Goal: Task Accomplishment & Management: Use online tool/utility

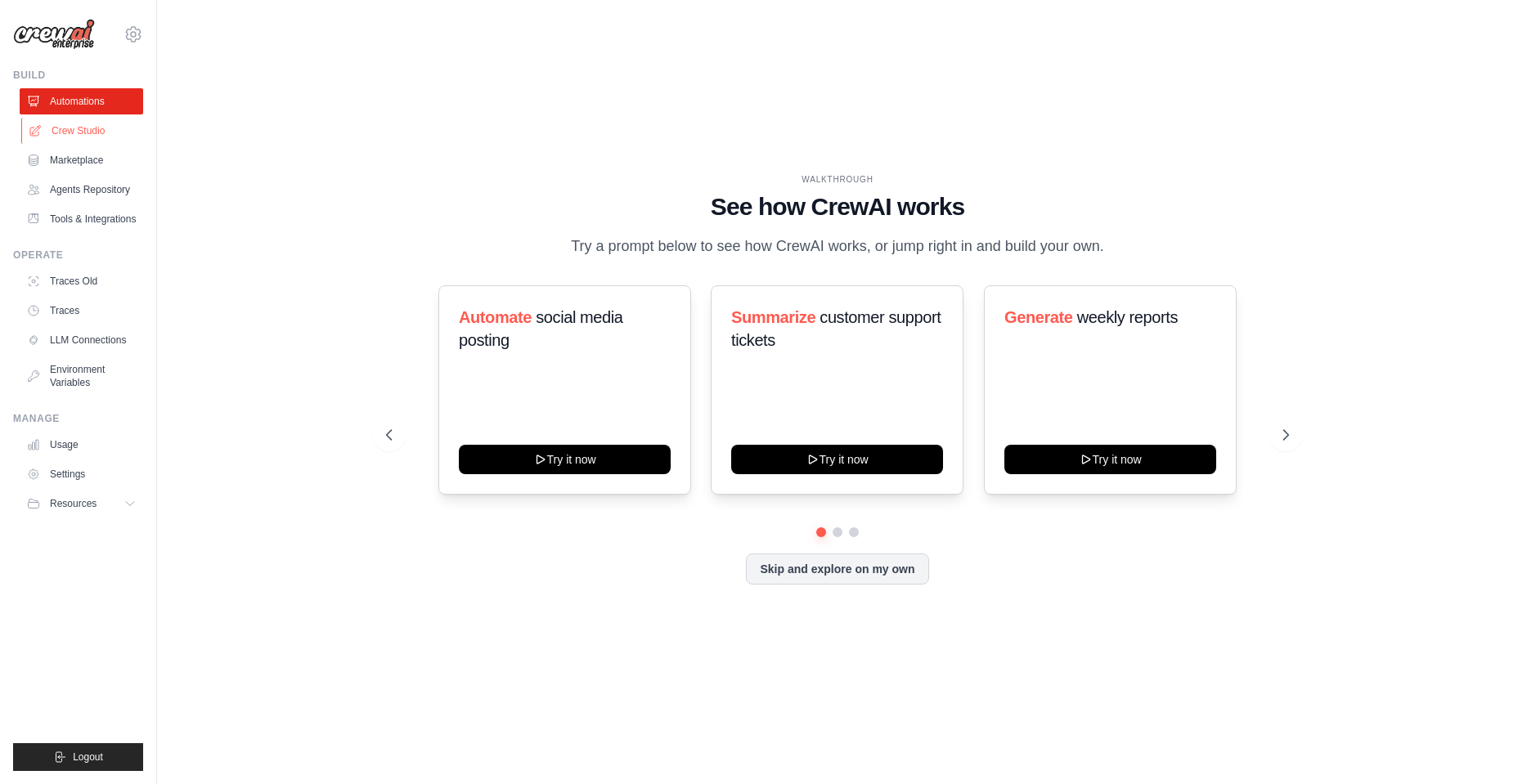
click at [77, 134] on link "Crew Studio" at bounding box center [83, 131] width 124 height 26
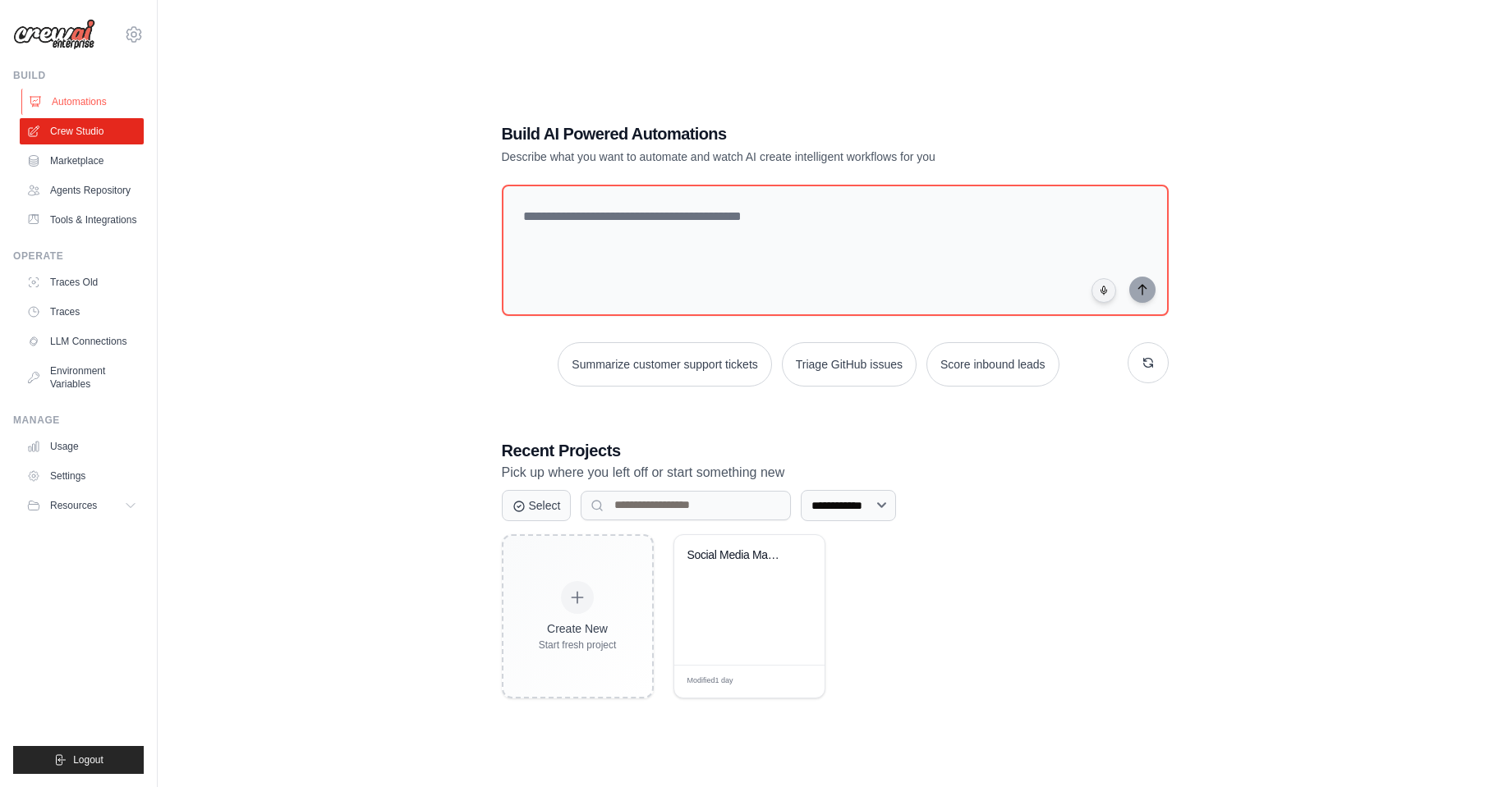
click at [75, 107] on link "Automations" at bounding box center [83, 102] width 124 height 26
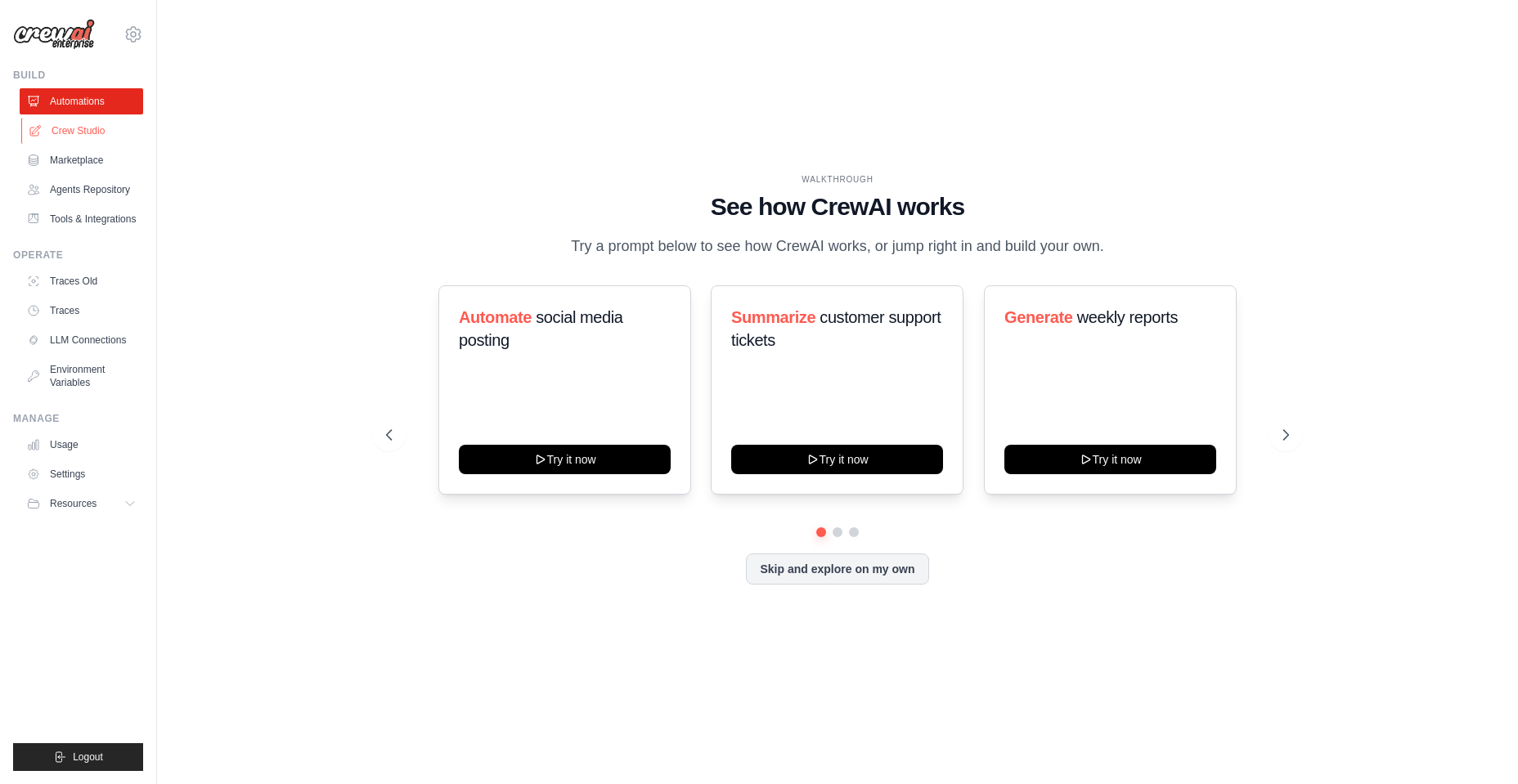
click at [78, 131] on link "Crew Studio" at bounding box center [83, 131] width 124 height 26
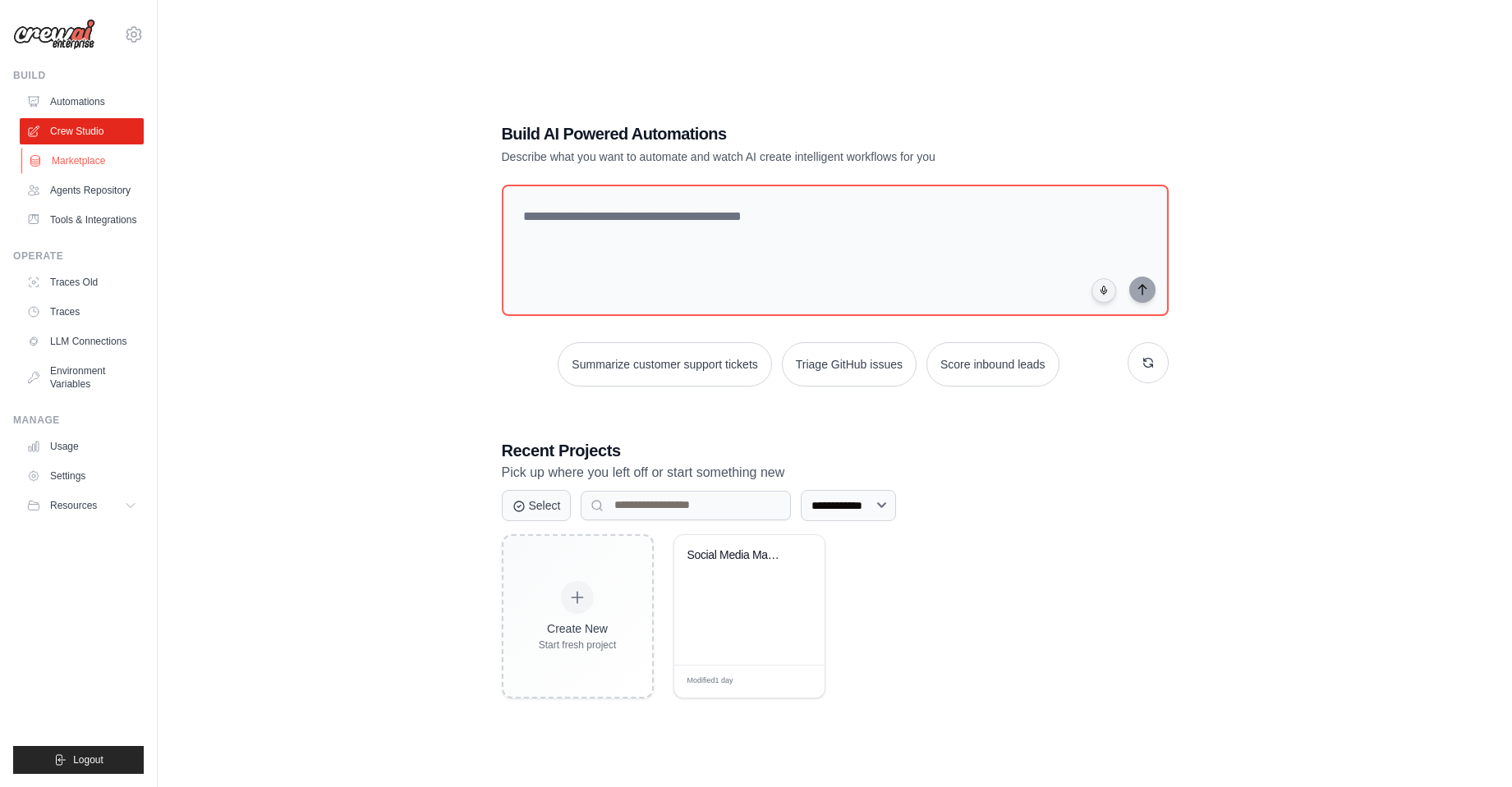
click at [71, 157] on link "Marketplace" at bounding box center [83, 161] width 124 height 26
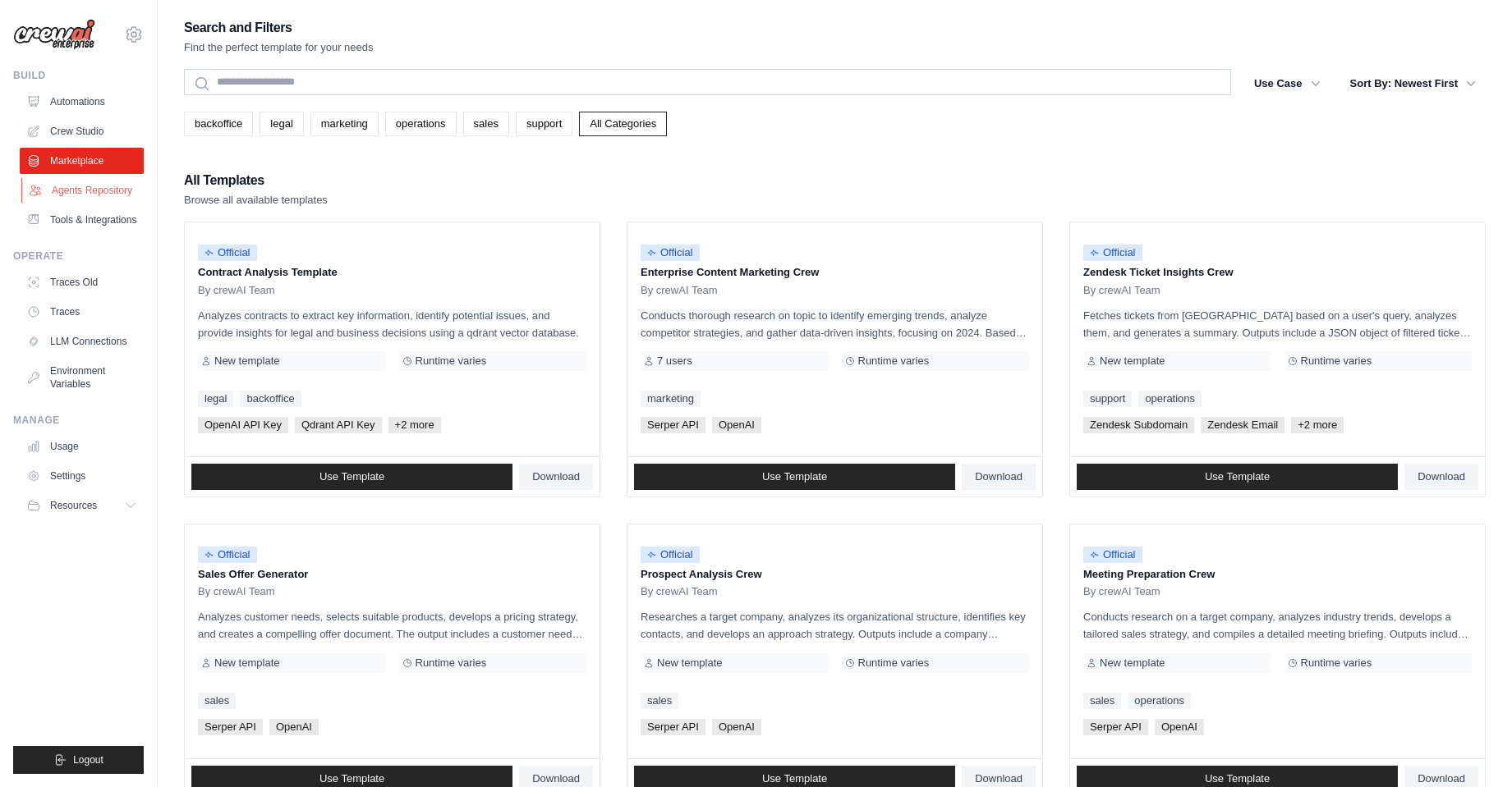
click at [81, 186] on link "Agents Repository" at bounding box center [83, 190] width 124 height 26
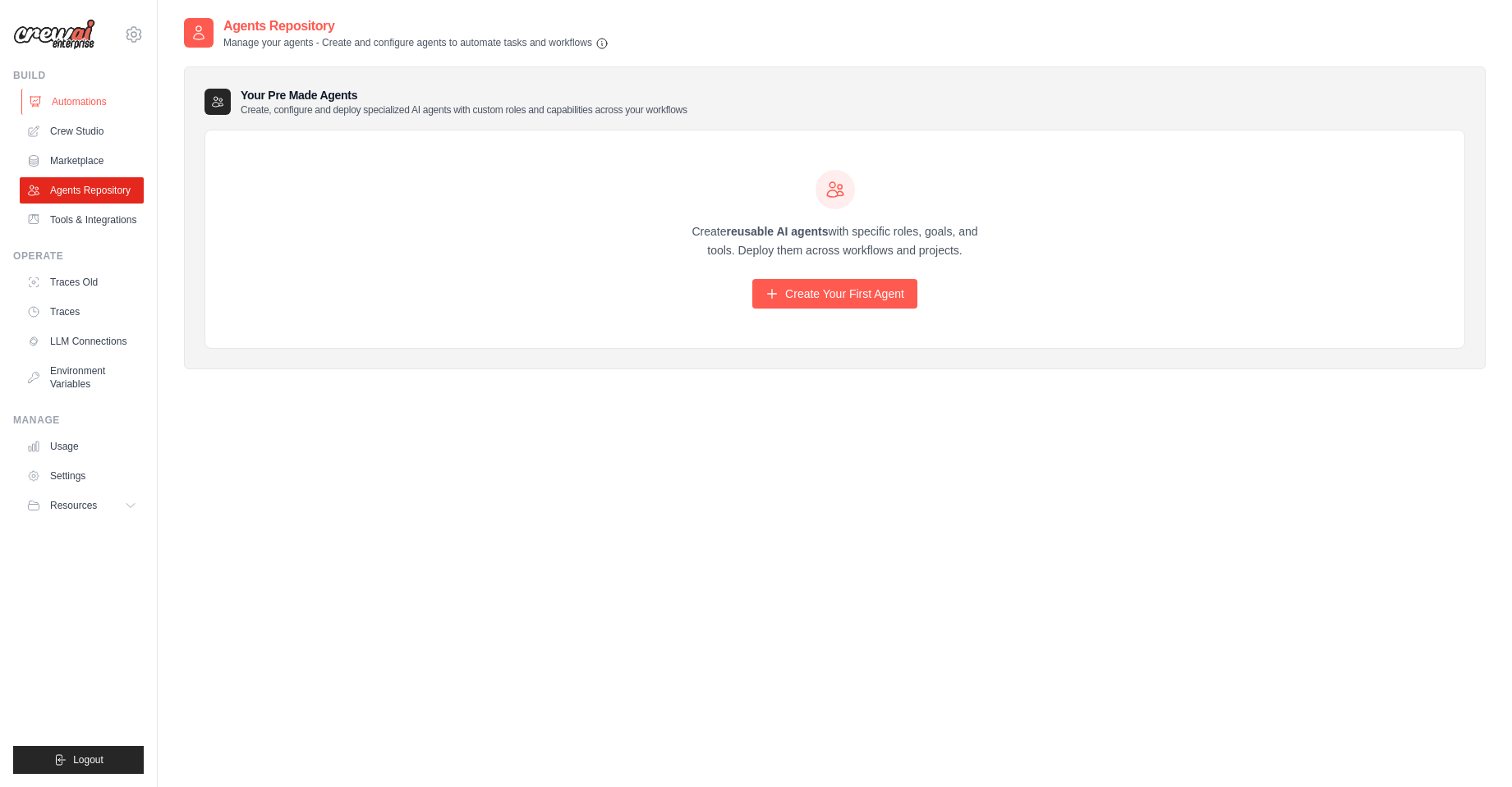
click at [89, 95] on link "Automations" at bounding box center [83, 102] width 124 height 26
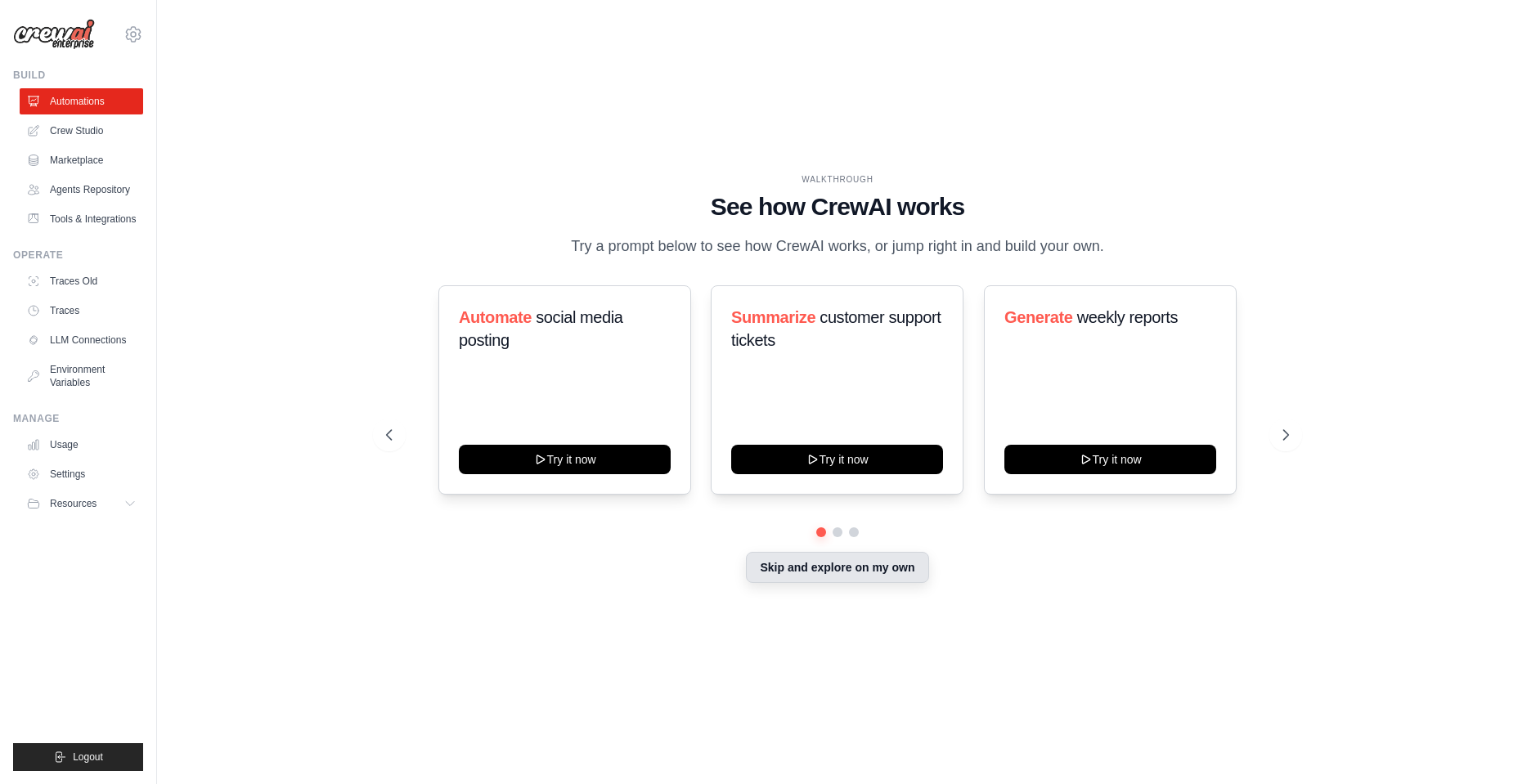
click at [861, 575] on button "Skip and explore on my own" at bounding box center [837, 567] width 182 height 31
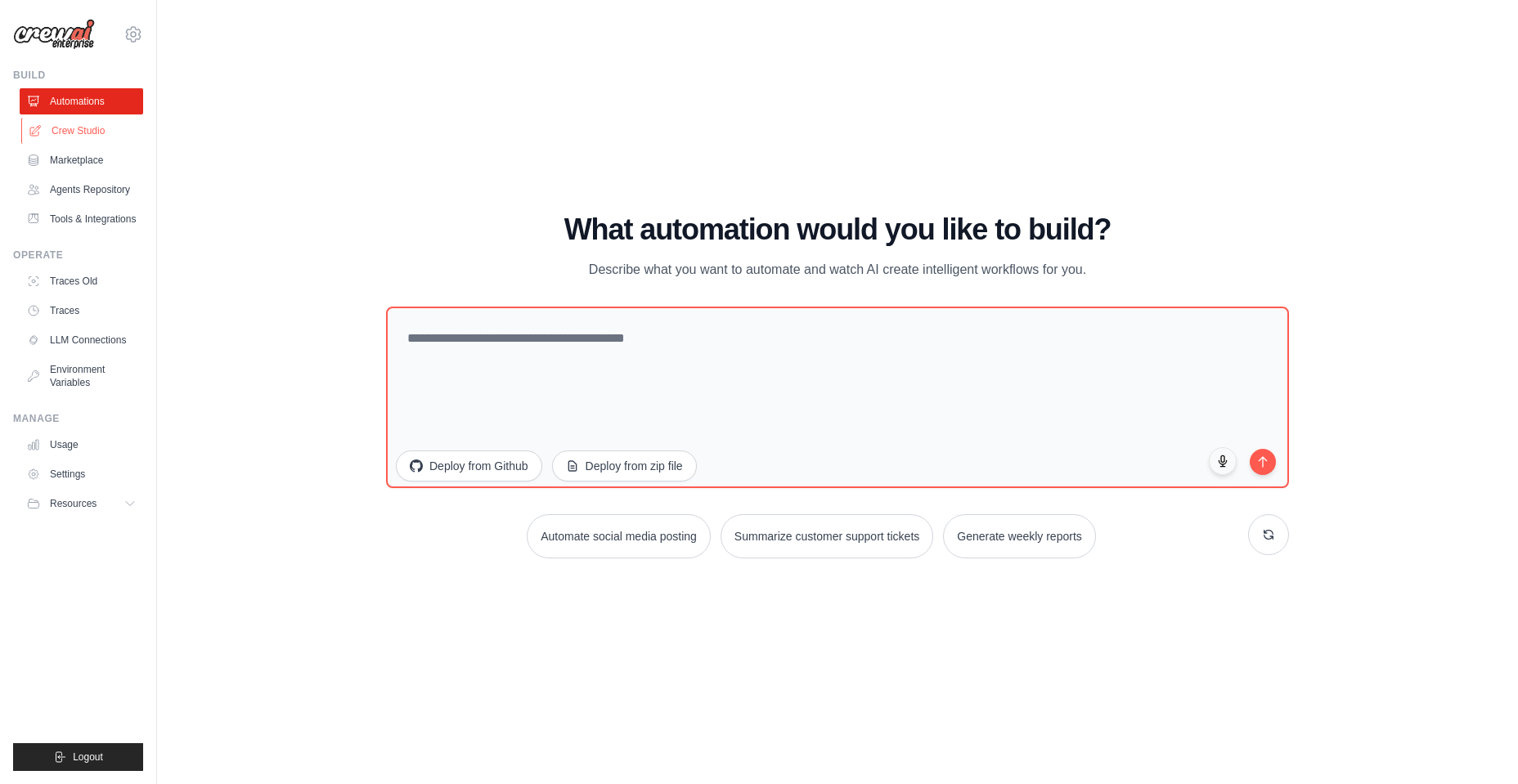
click at [87, 134] on link "Crew Studio" at bounding box center [83, 131] width 124 height 26
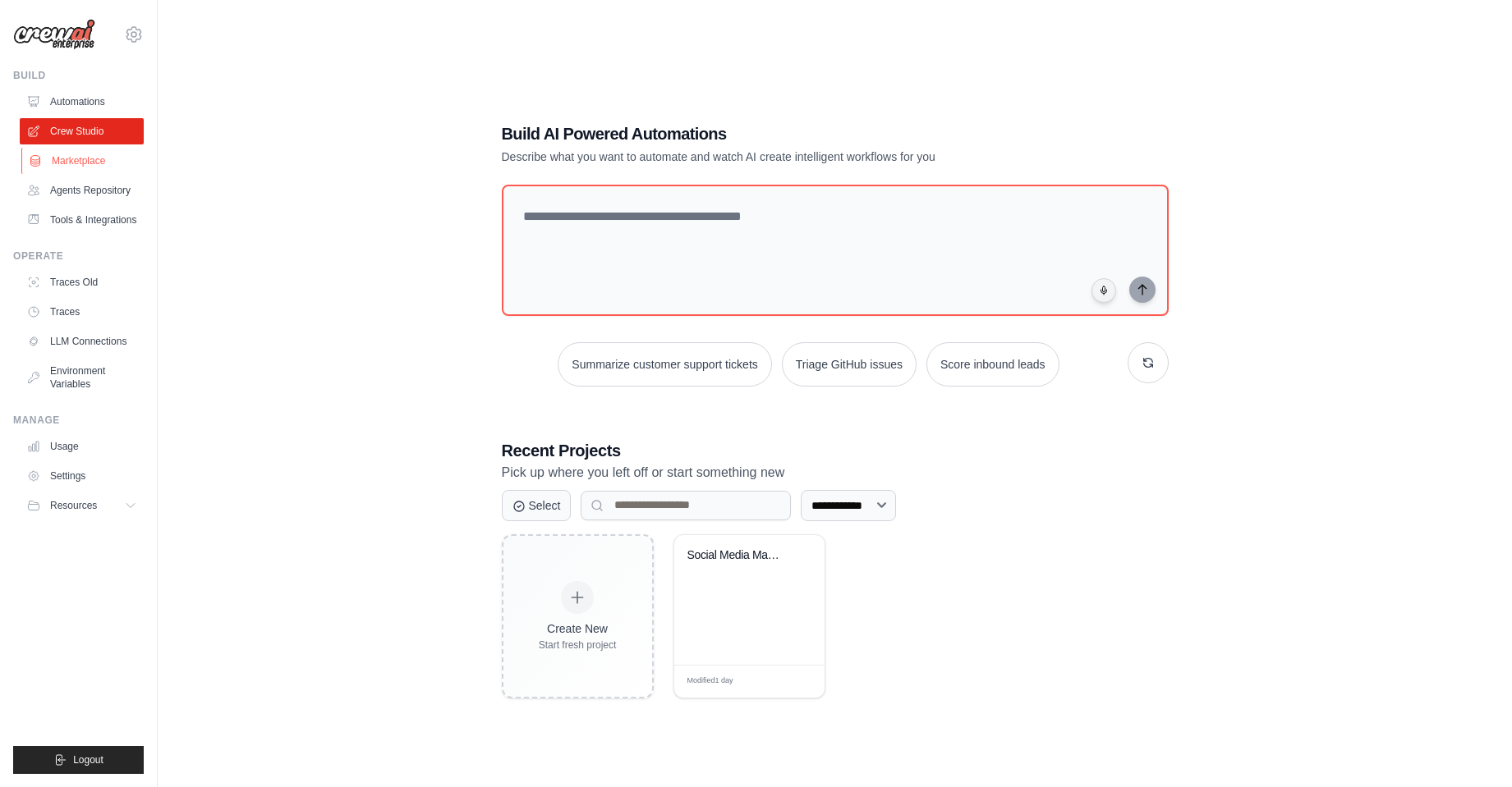
click at [85, 161] on link "Marketplace" at bounding box center [83, 161] width 124 height 26
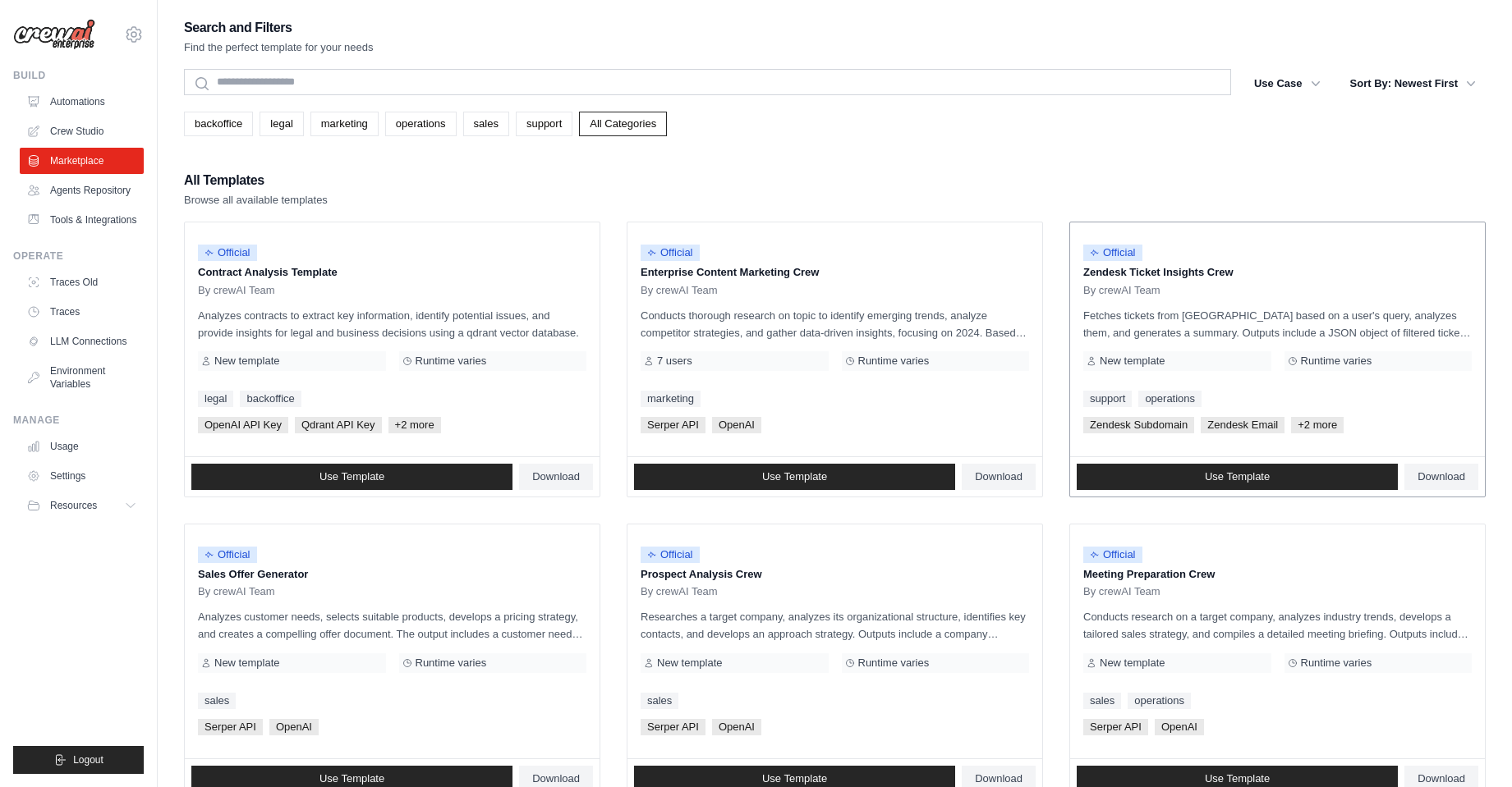
click at [1127, 277] on p "Zendesk Ticket Insights Crew" at bounding box center [1278, 272] width 389 height 16
click at [1193, 479] on link "Use Template" at bounding box center [1238, 477] width 321 height 26
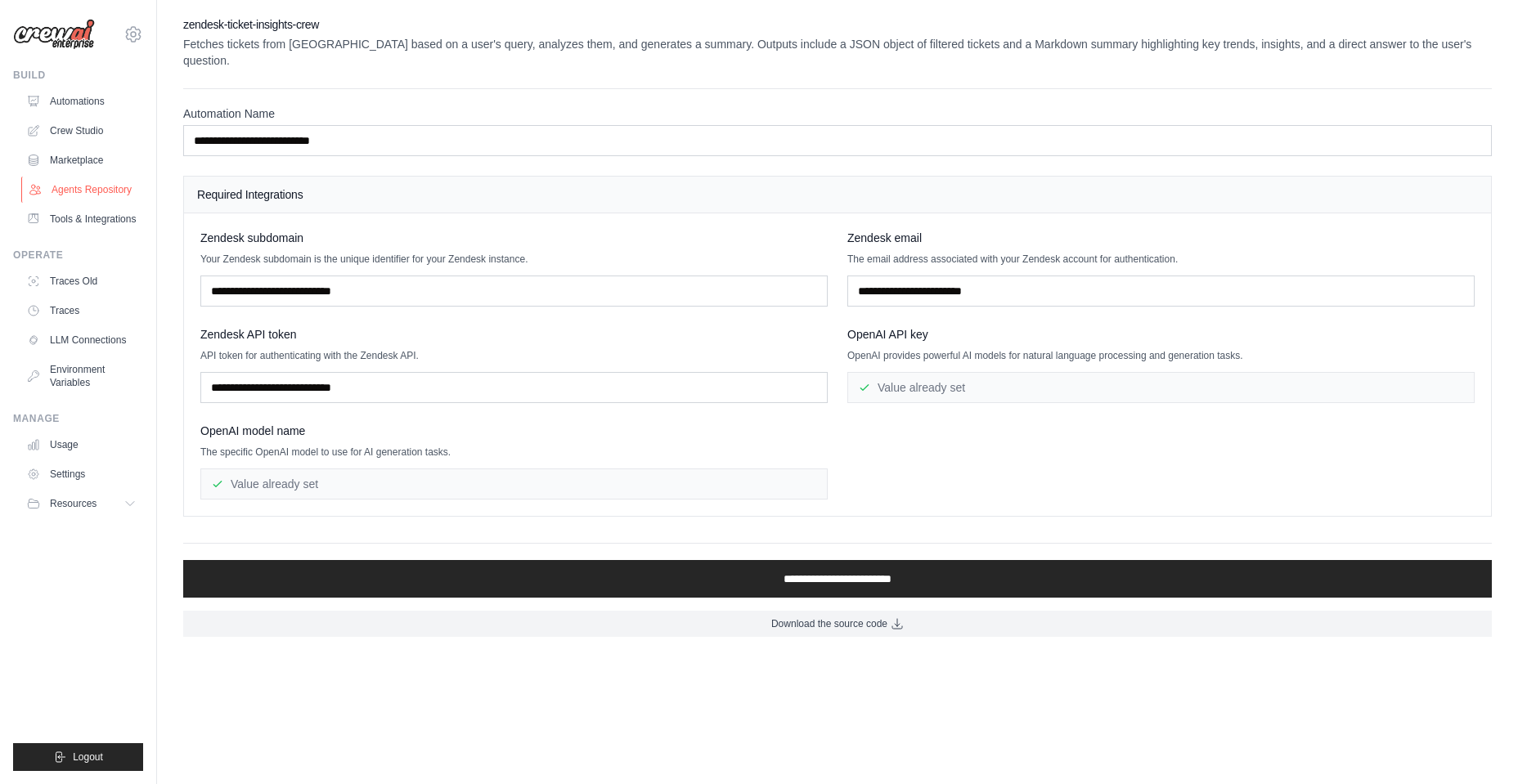
click at [94, 194] on link "Agents Repository" at bounding box center [83, 189] width 124 height 26
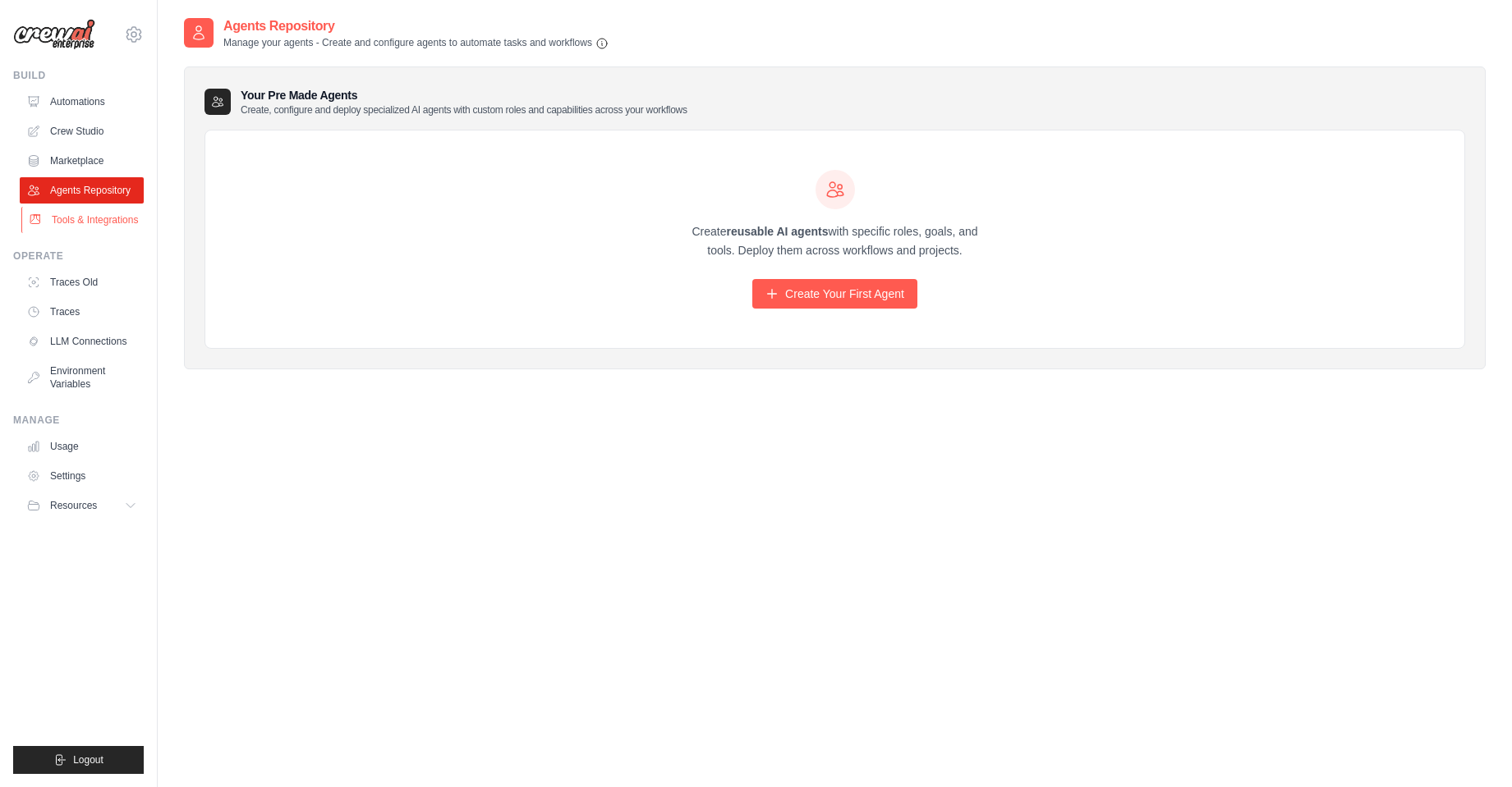
click at [96, 224] on link "Tools & Integrations" at bounding box center [83, 220] width 124 height 26
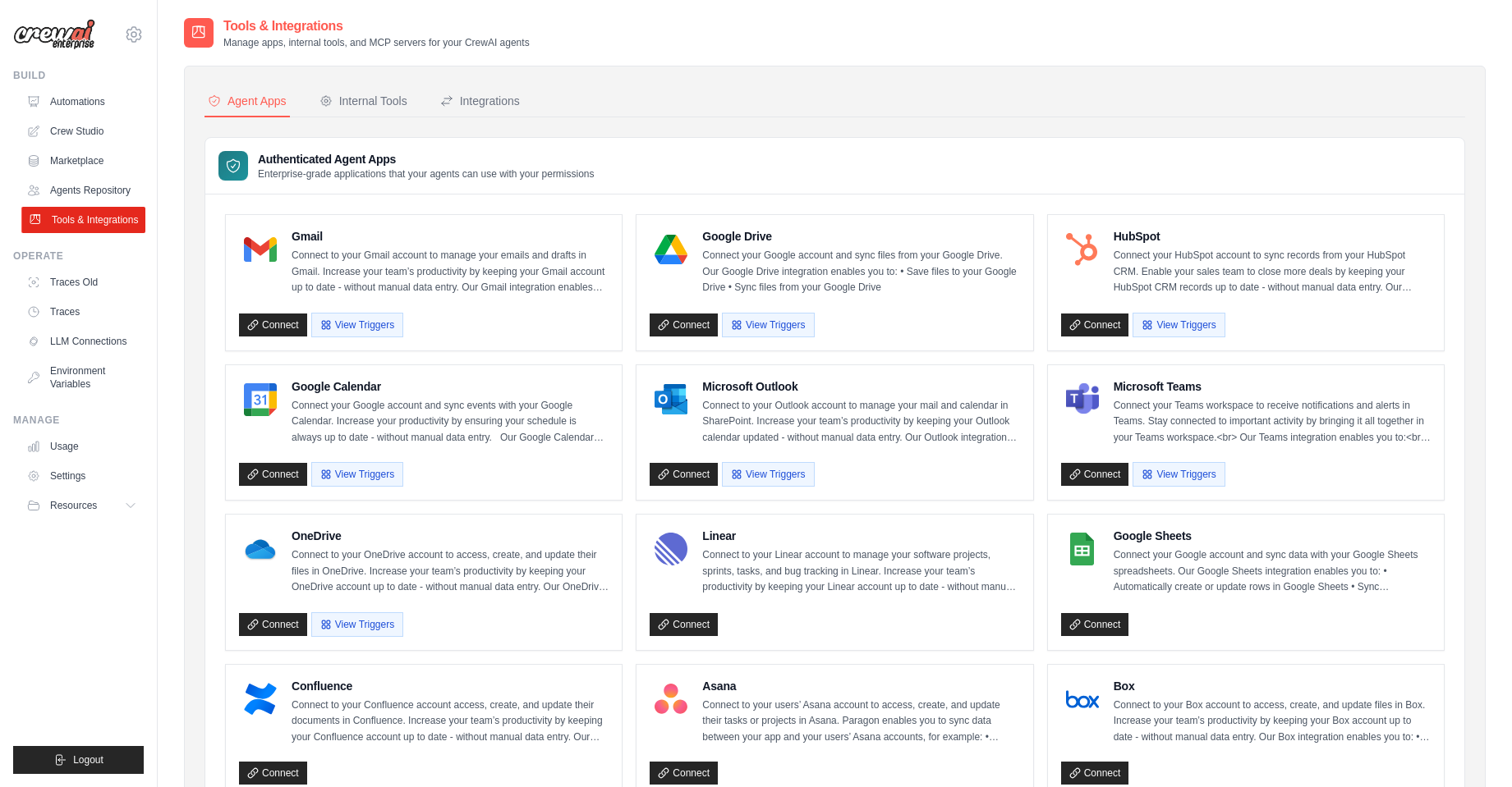
click at [90, 221] on link "Tools & Integrations" at bounding box center [83, 220] width 124 height 26
click at [90, 221] on link "Tools & Integrations" at bounding box center [82, 220] width 124 height 26
click at [86, 282] on link "Traces Old" at bounding box center [83, 282] width 124 height 26
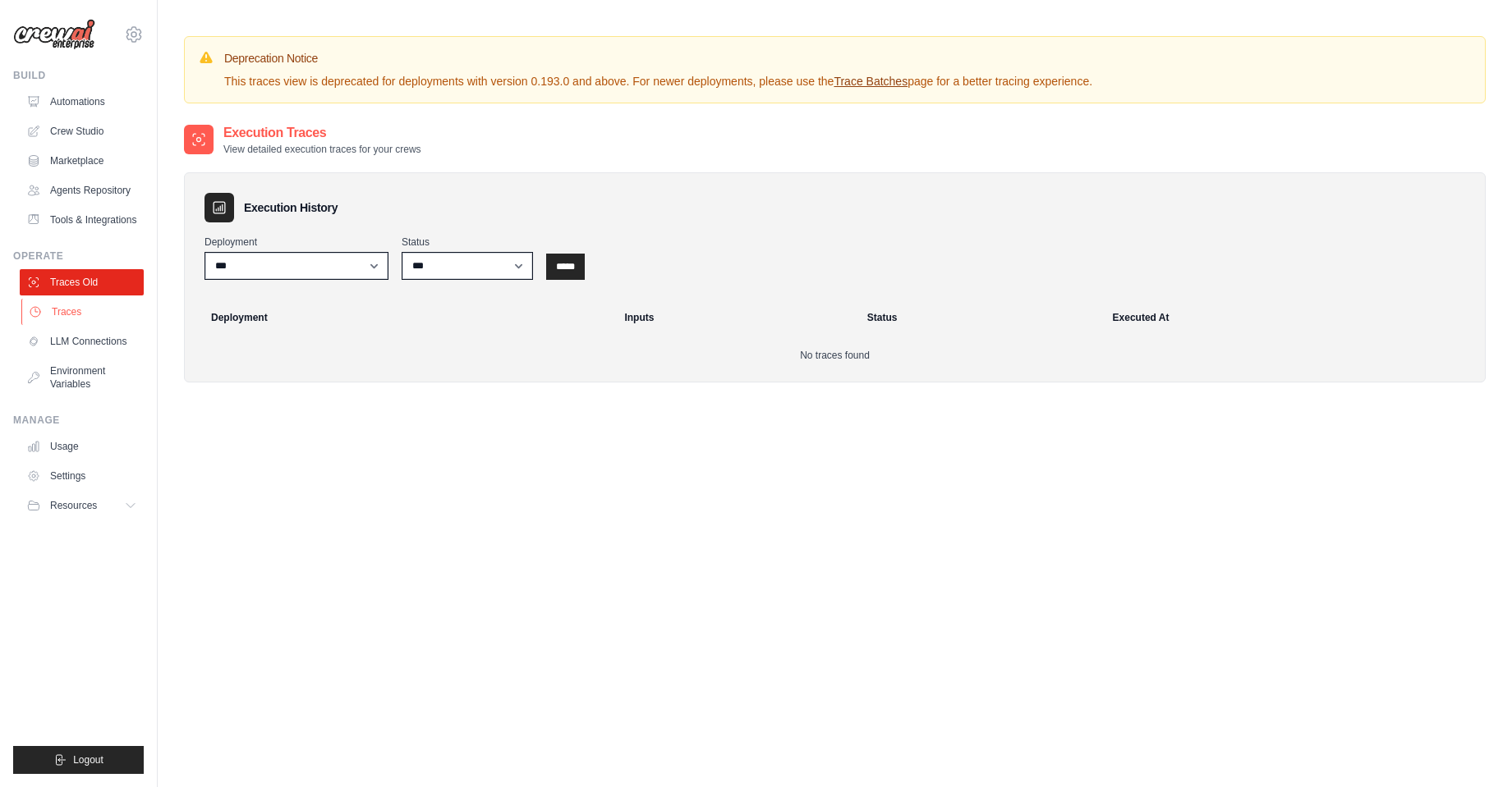
click at [80, 313] on link "Traces" at bounding box center [83, 312] width 124 height 26
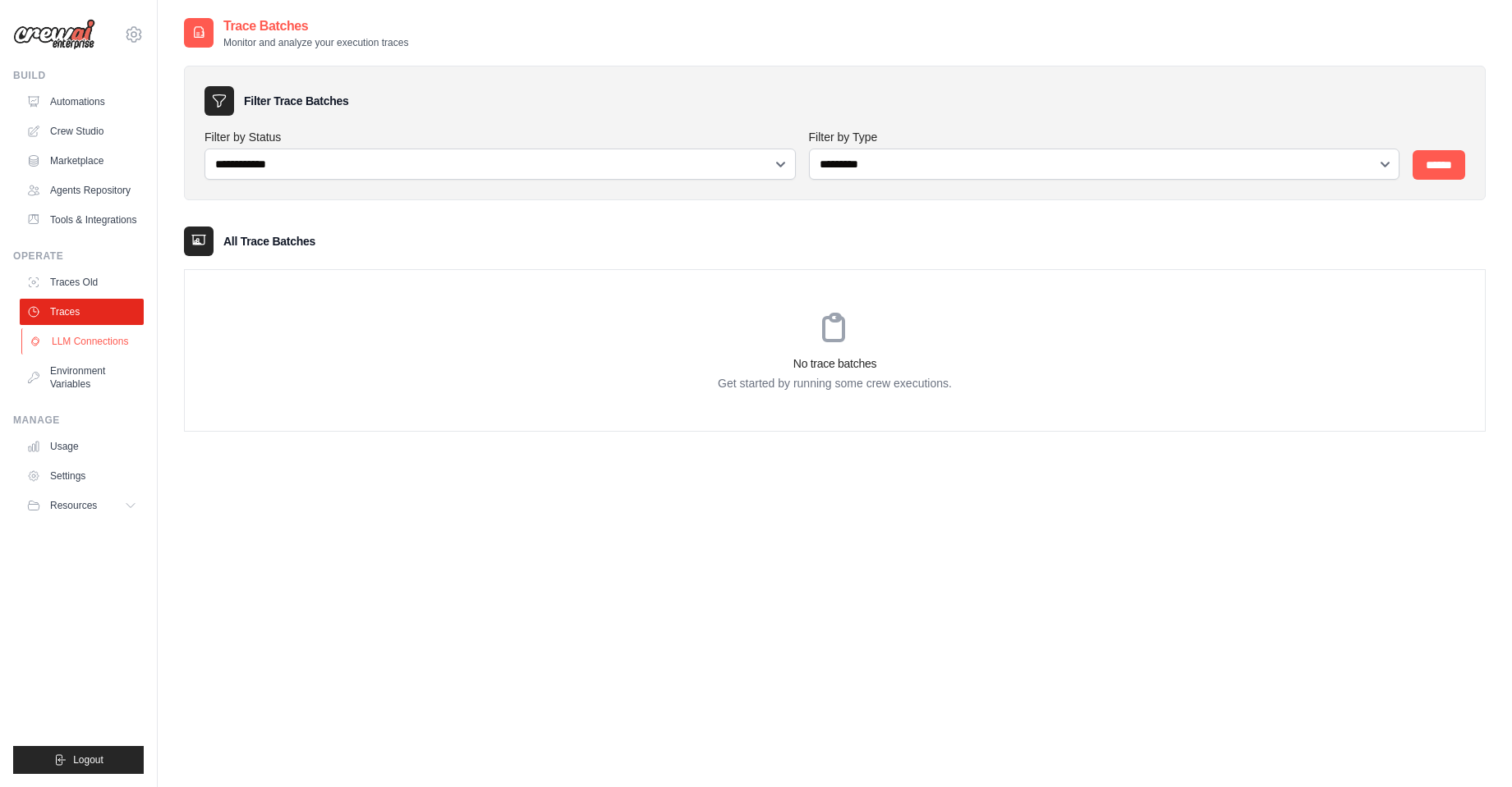
click at [79, 343] on link "LLM Connections" at bounding box center [83, 342] width 124 height 26
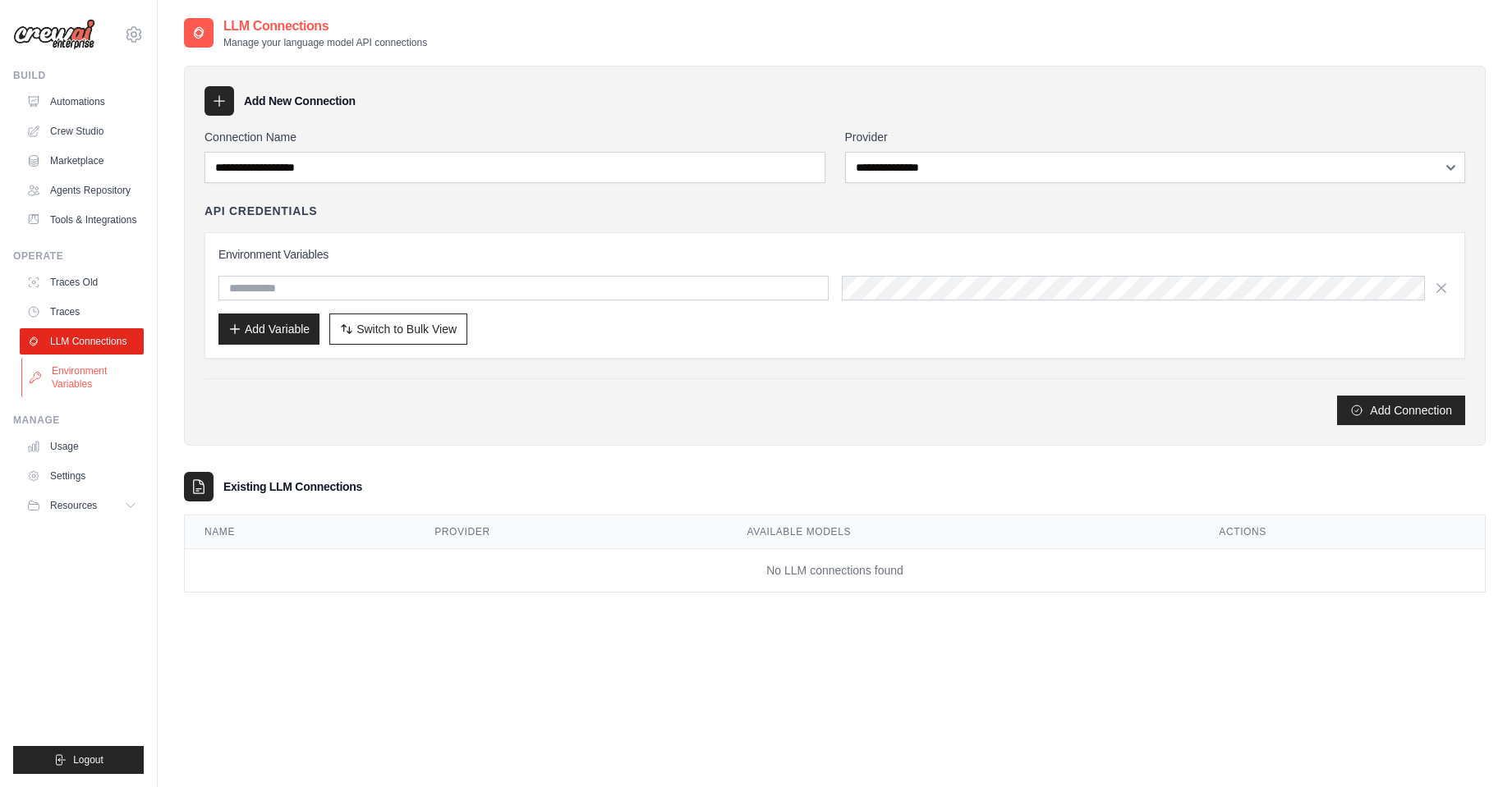
click at [77, 372] on link "Environment Variables" at bounding box center [83, 378] width 124 height 40
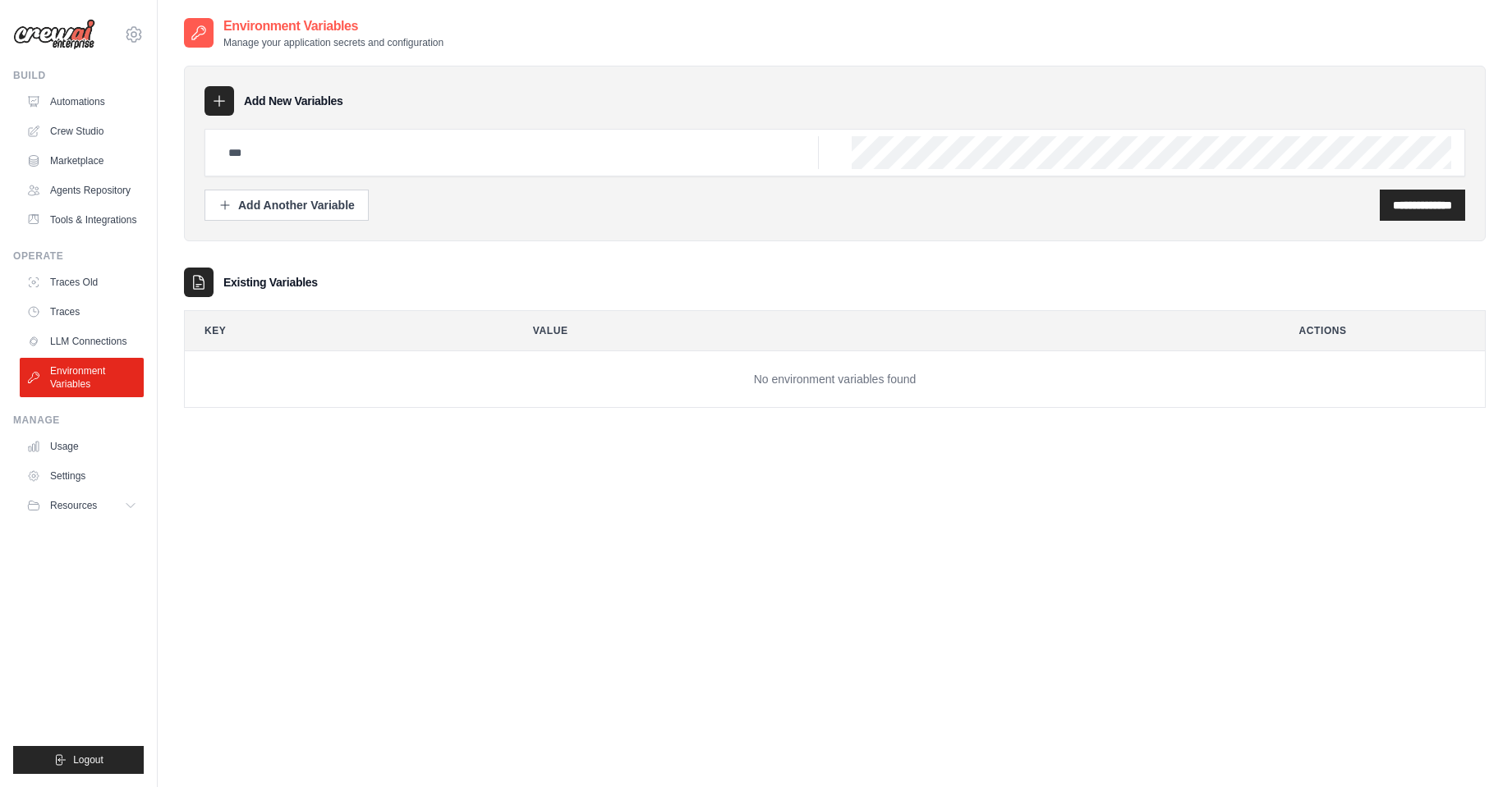
click at [77, 372] on link "Environment Variables" at bounding box center [82, 378] width 124 height 40
click at [65, 442] on link "Usage" at bounding box center [83, 447] width 124 height 26
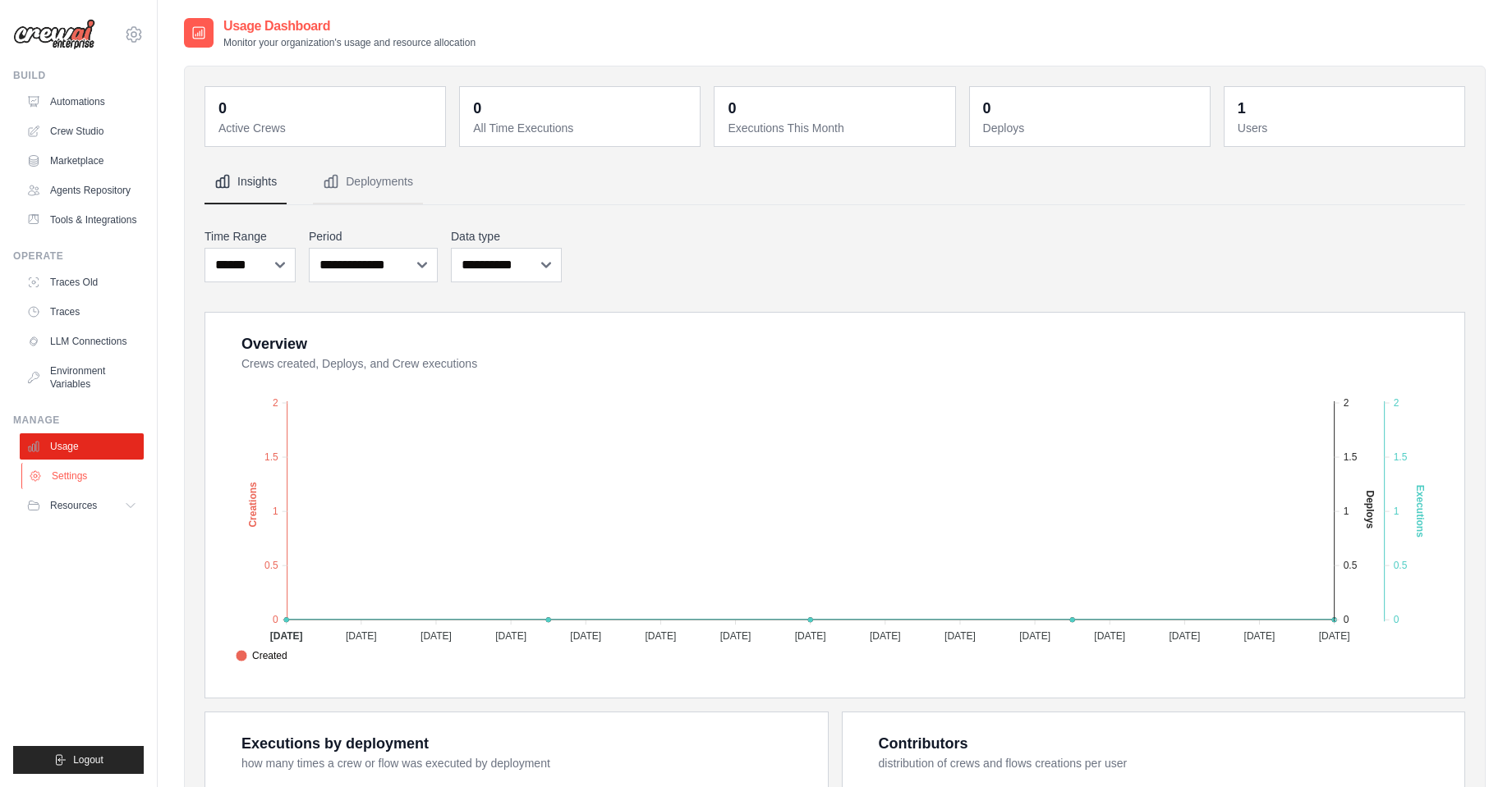
click at [86, 479] on link "Settings" at bounding box center [83, 477] width 124 height 26
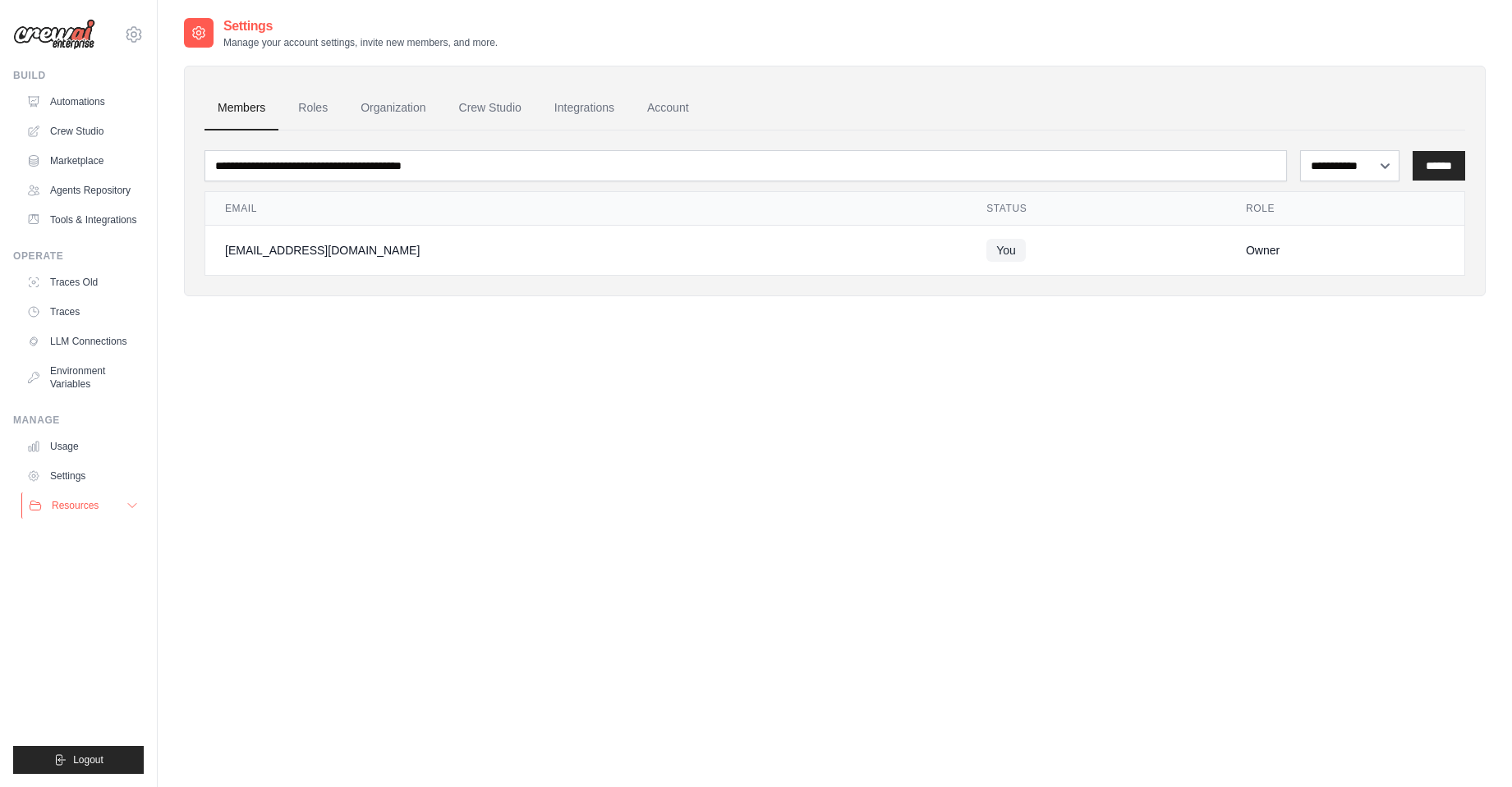
click at [69, 512] on button "Resources" at bounding box center [83, 505] width 124 height 26
click at [104, 530] on span "Documentation" at bounding box center [91, 533] width 67 height 13
click at [85, 106] on link "Automations" at bounding box center [83, 102] width 124 height 26
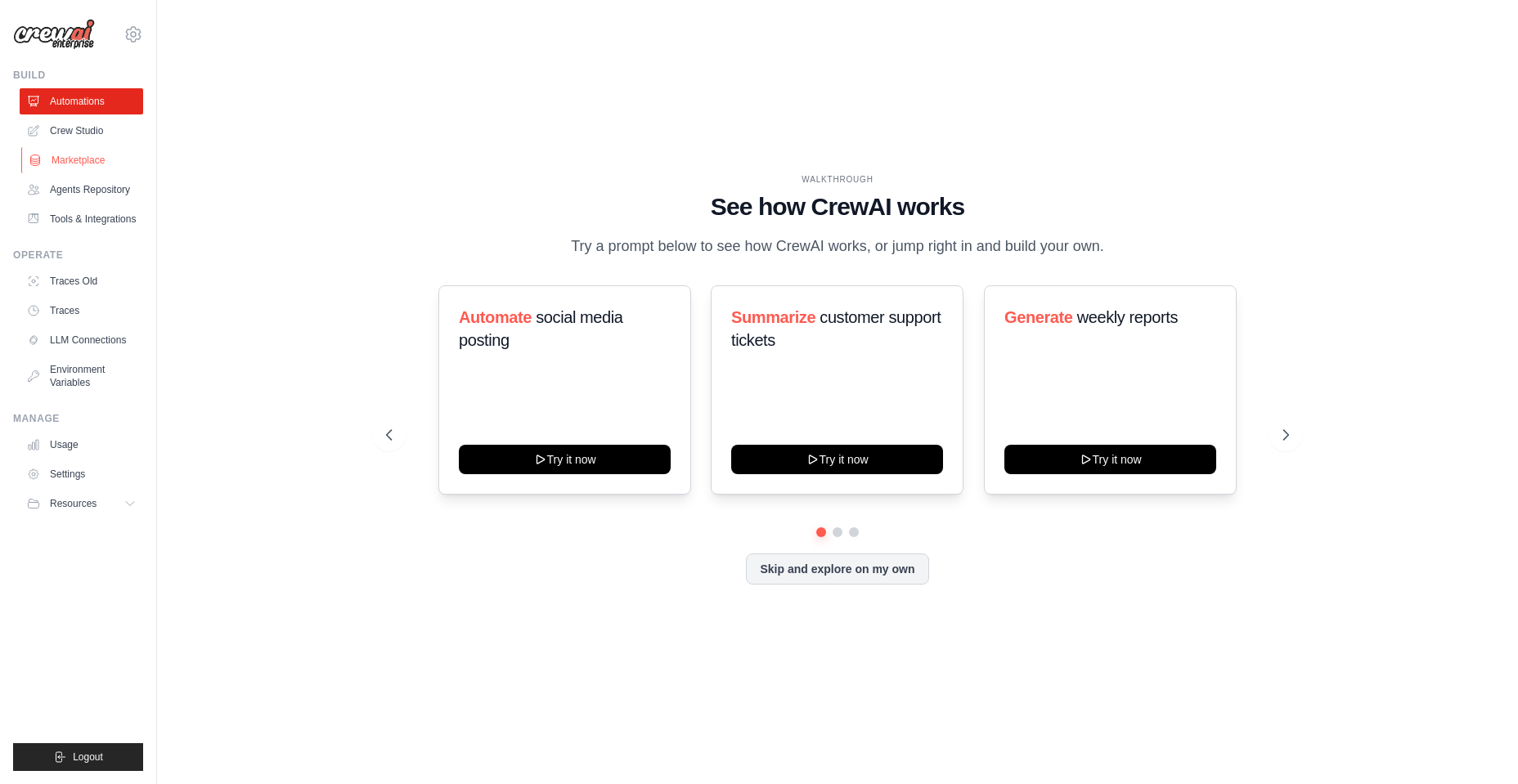
click at [90, 156] on link "Marketplace" at bounding box center [83, 161] width 124 height 26
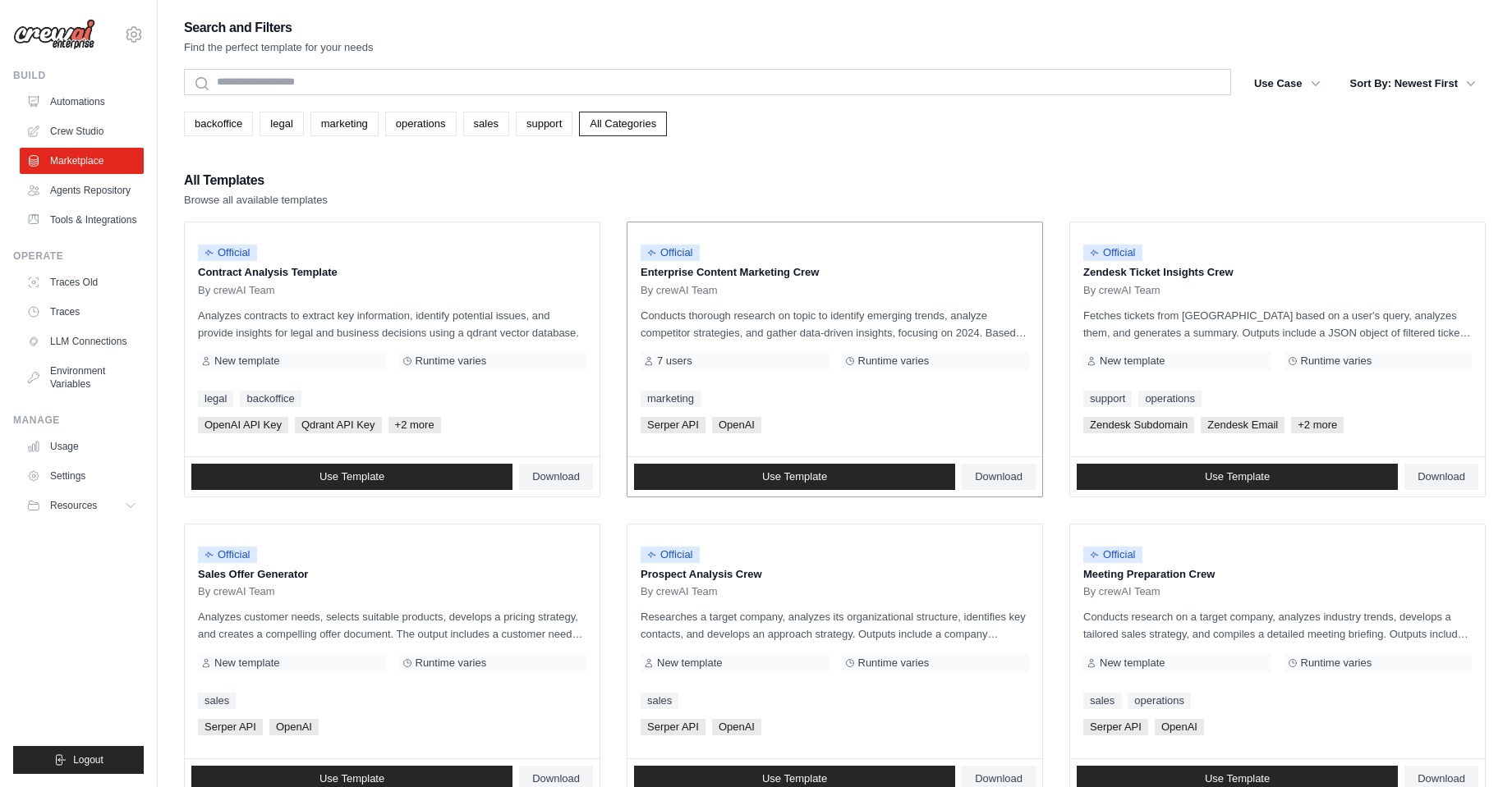
click at [728, 270] on p "Enterprise Content Marketing Crew" at bounding box center [835, 272] width 389 height 16
click at [754, 475] on link "Use Template" at bounding box center [795, 477] width 321 height 26
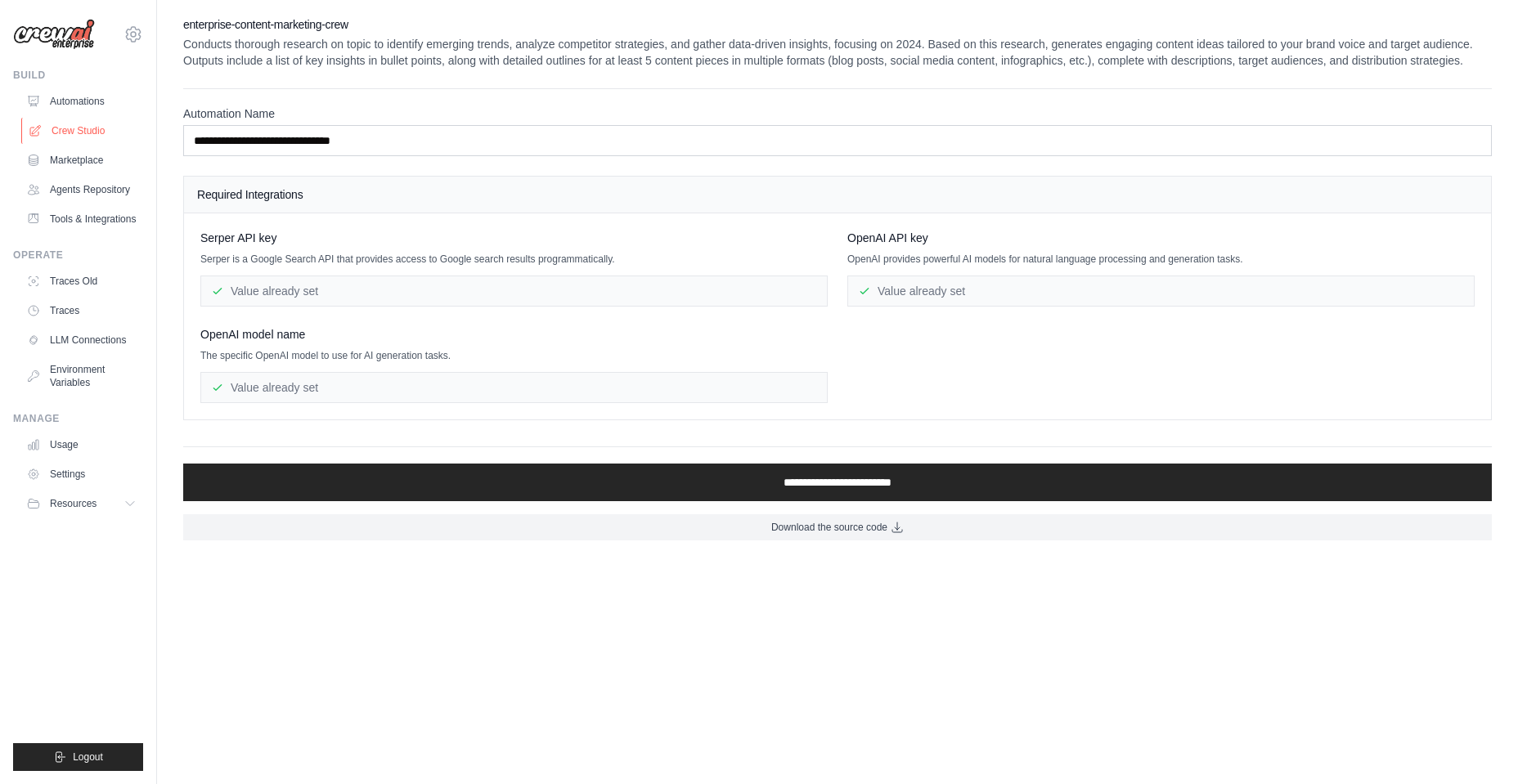
click at [90, 130] on link "Crew Studio" at bounding box center [83, 131] width 124 height 26
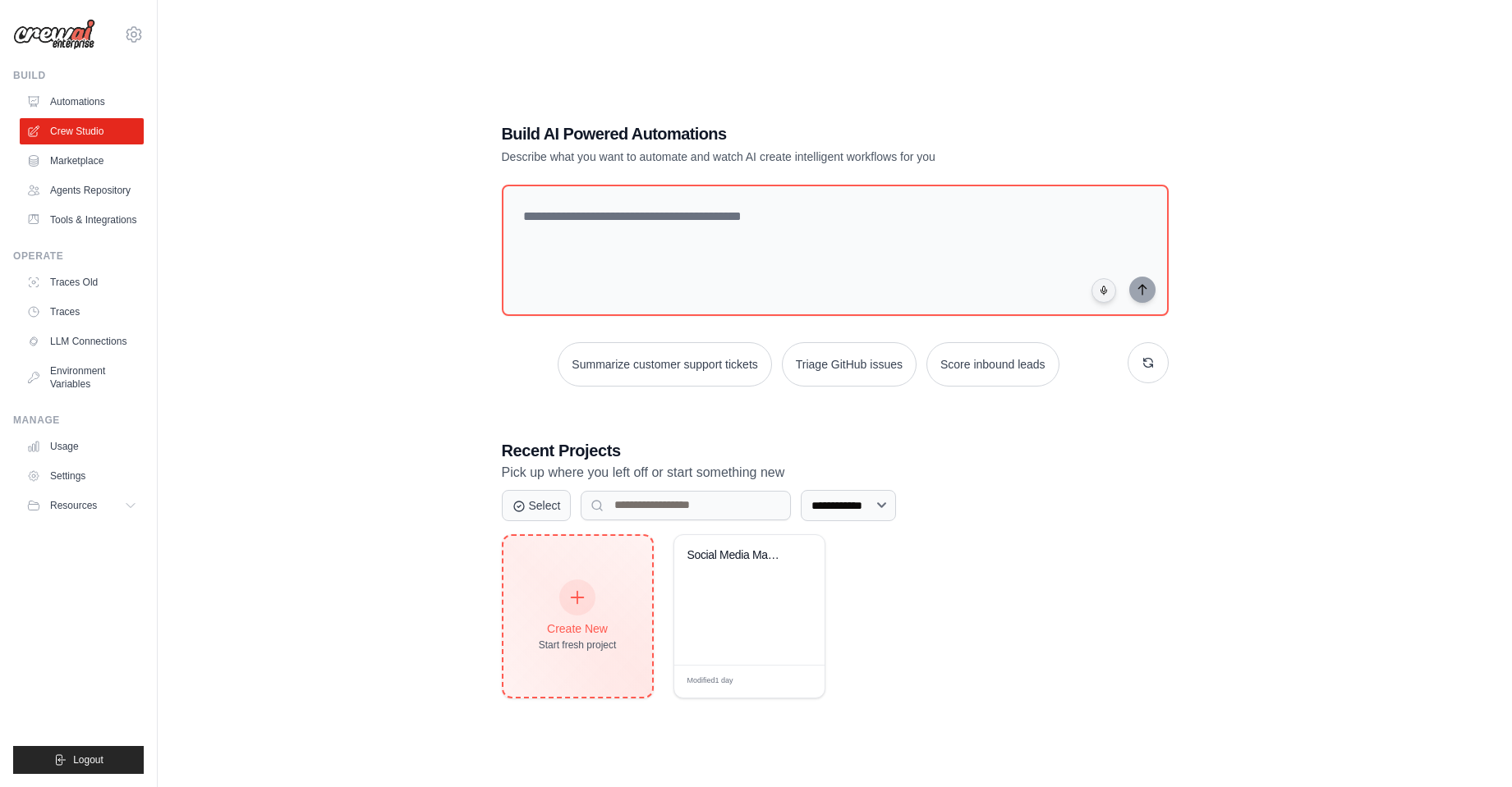
click at [582, 588] on div at bounding box center [577, 598] width 36 height 36
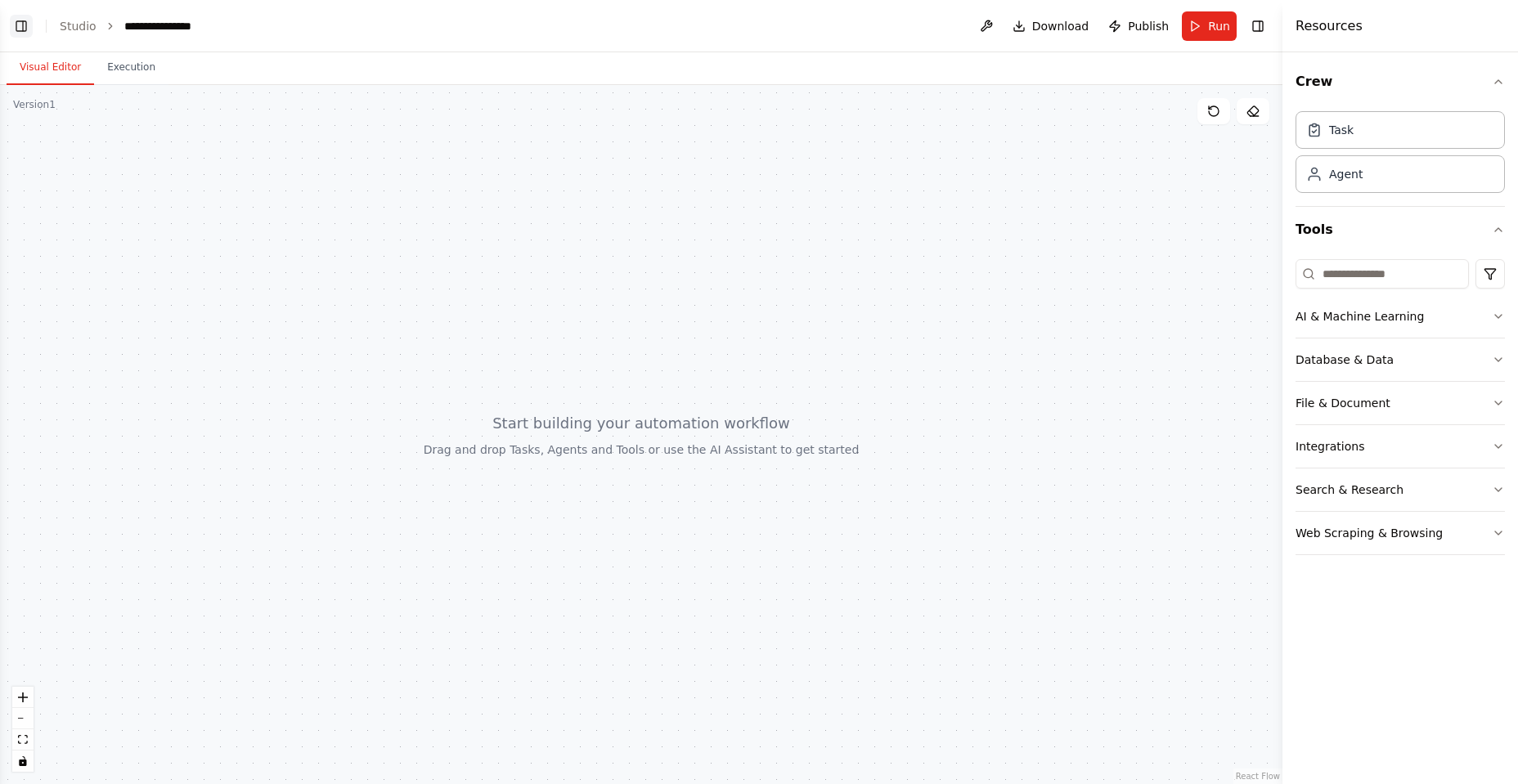
click at [30, 30] on button "Toggle Left Sidebar" at bounding box center [21, 26] width 23 height 23
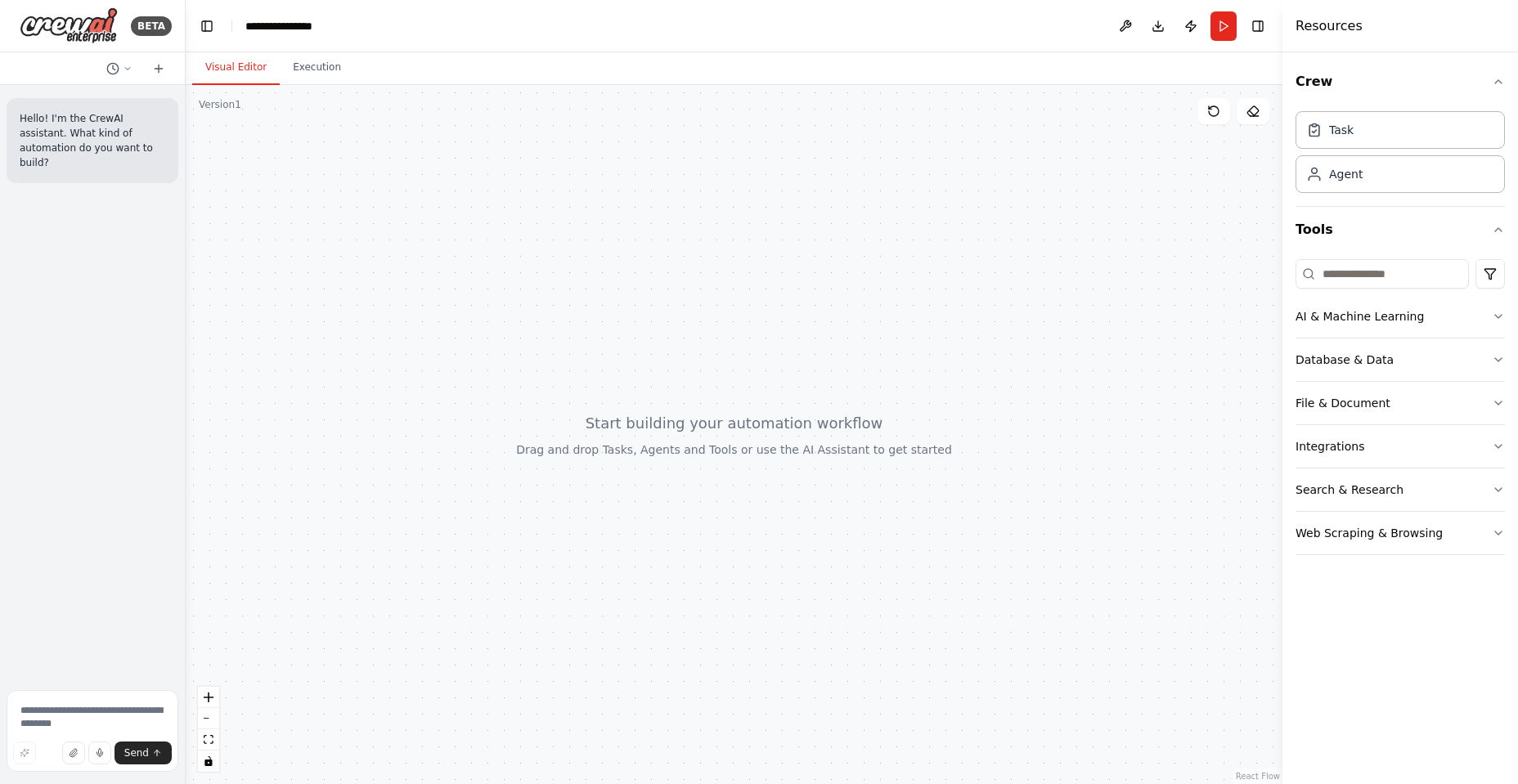
drag, startPoint x: 358, startPoint y: 312, endPoint x: 185, endPoint y: 301, distance: 173.3
click at [185, 301] on div "**********" at bounding box center [759, 392] width 1518 height 784
click at [1434, 148] on div "Task Agent" at bounding box center [1400, 149] width 209 height 89
click at [1428, 131] on div "Task" at bounding box center [1400, 130] width 209 height 38
click at [1415, 178] on div "Agent" at bounding box center [1400, 174] width 209 height 38
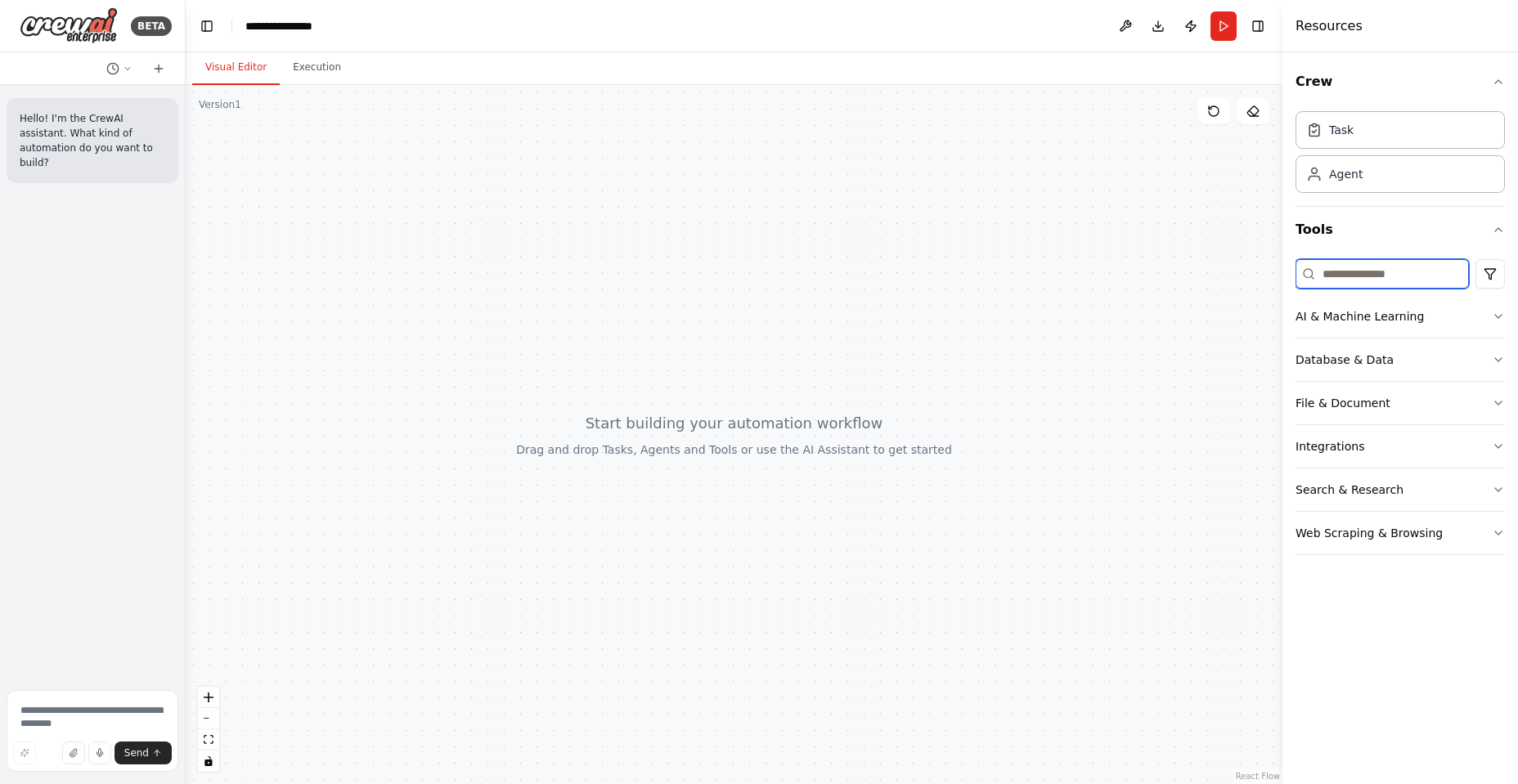
click at [1381, 271] on input at bounding box center [1382, 274] width 173 height 30
click at [1340, 361] on div "Database & Data" at bounding box center [1345, 360] width 98 height 16
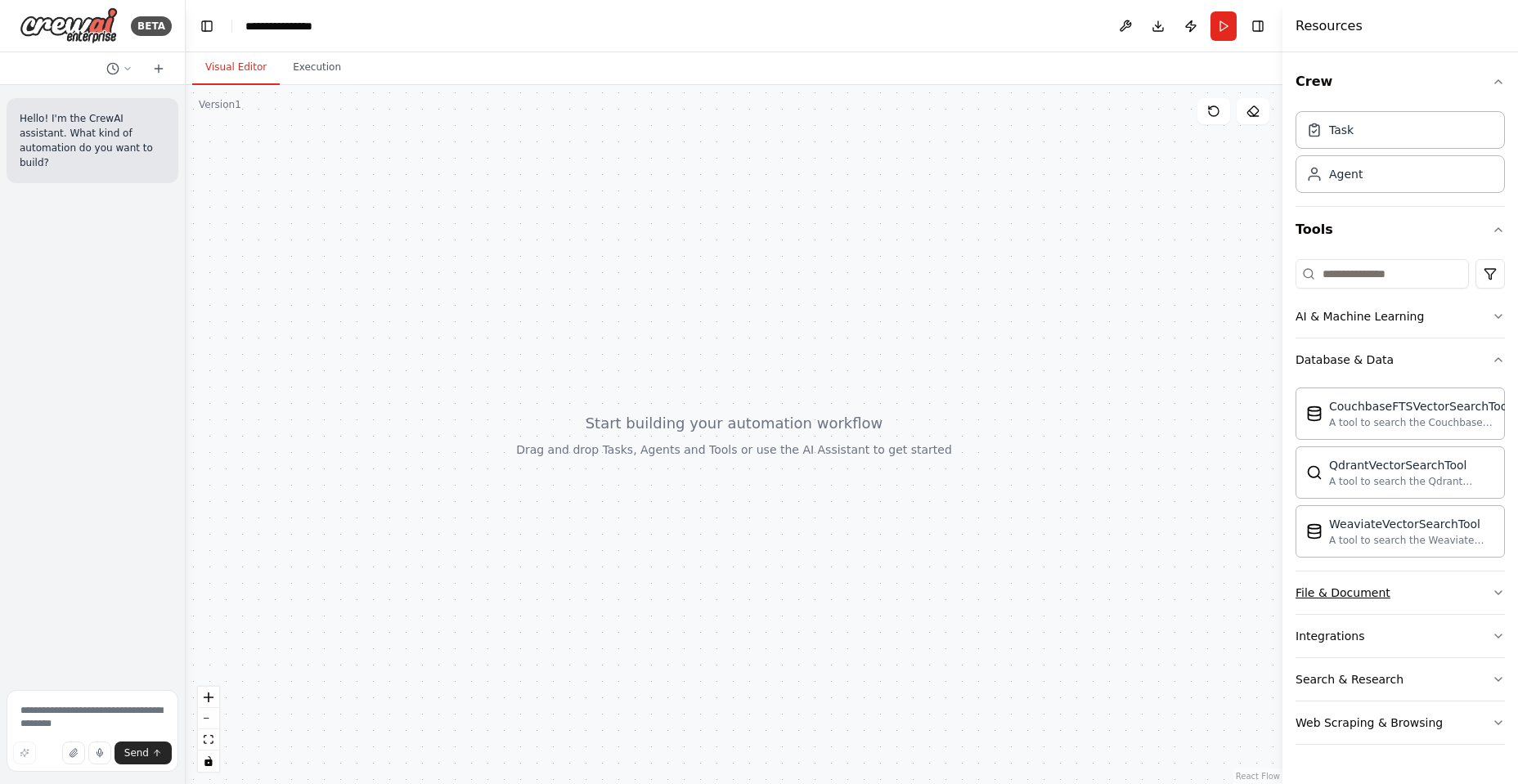
click at [1380, 584] on button "File & Document" at bounding box center [1400, 593] width 209 height 43
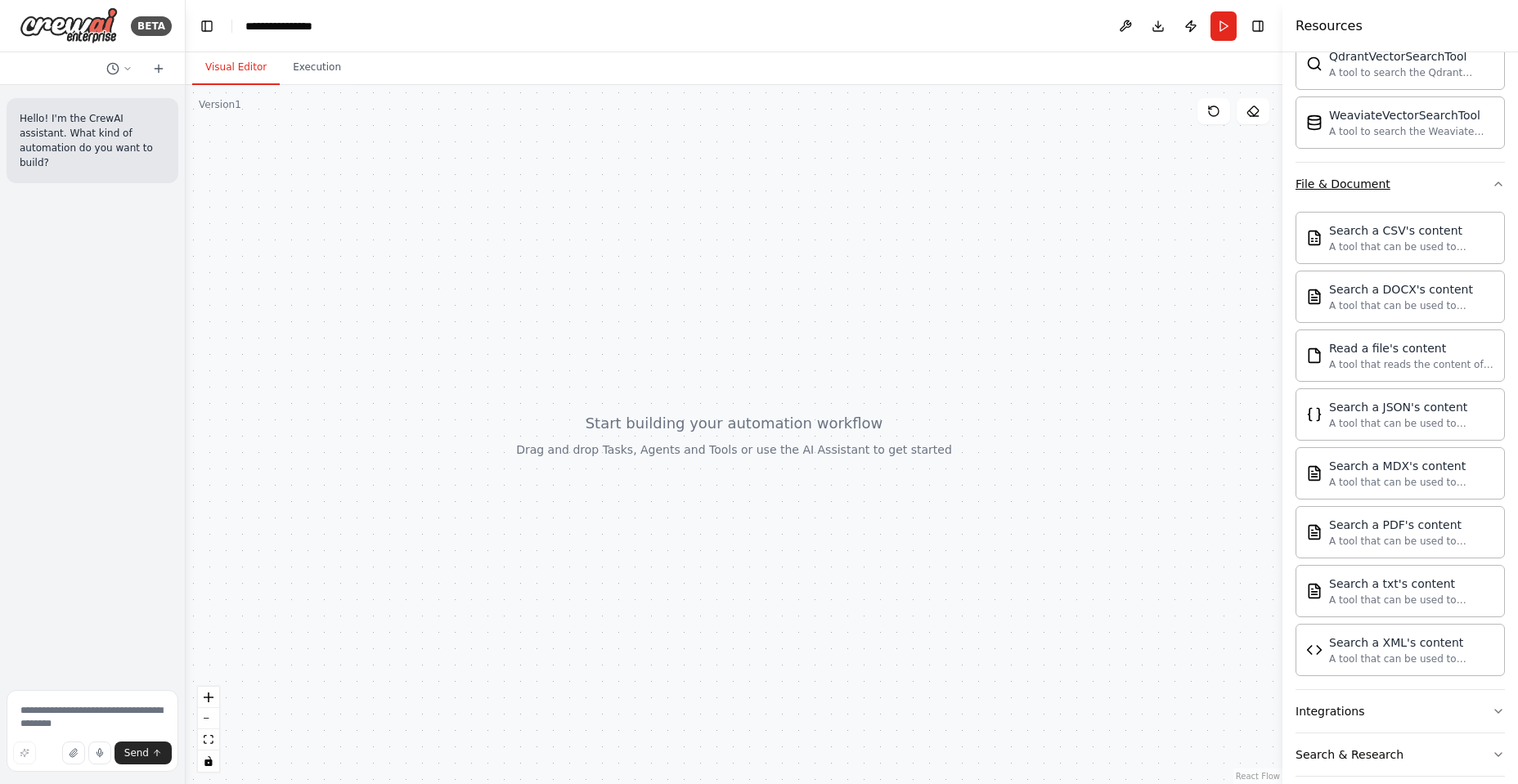
scroll to position [471, 0]
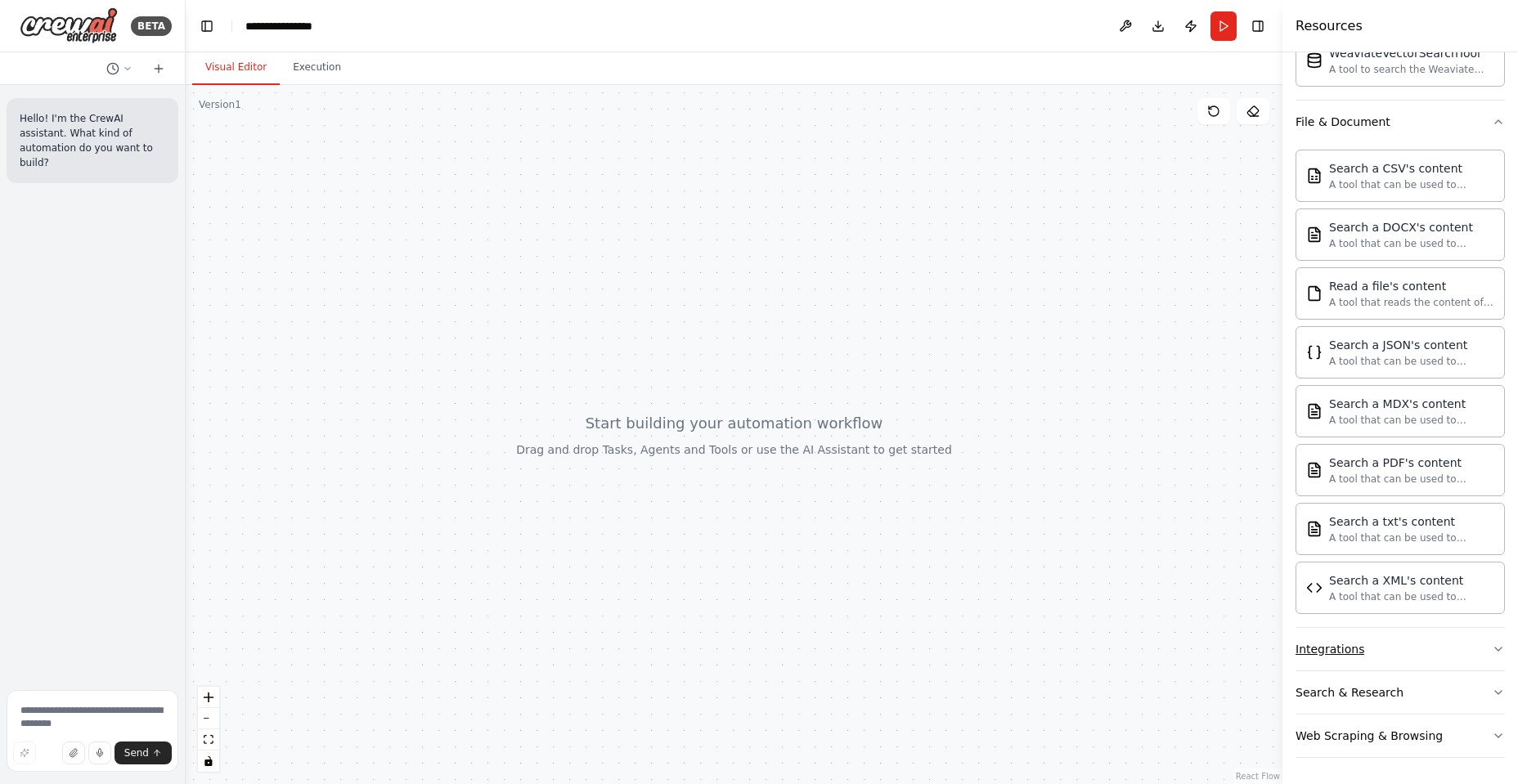
click at [1363, 648] on button "Integrations" at bounding box center [1400, 650] width 209 height 43
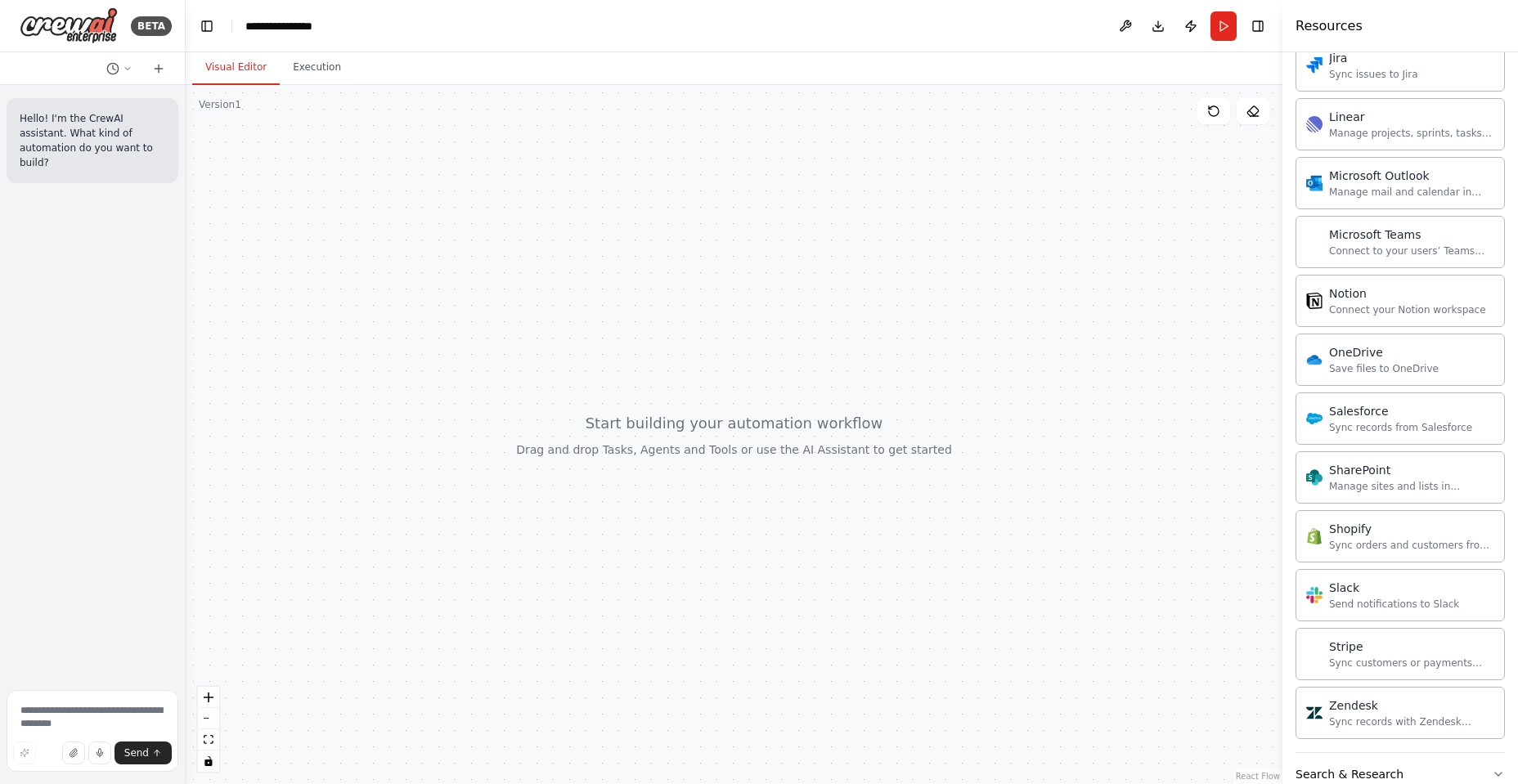
scroll to position [1780, 0]
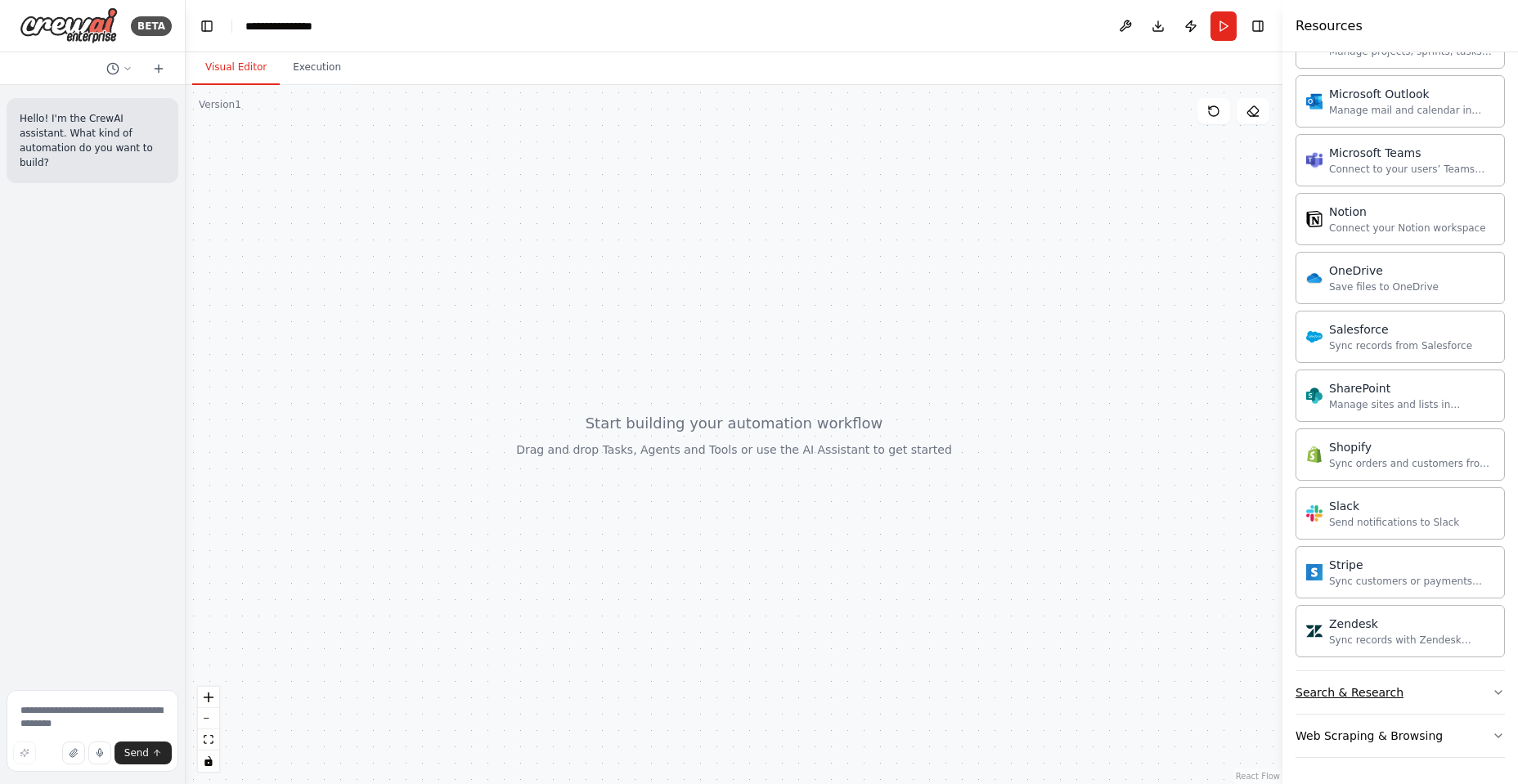
click at [1339, 695] on div "Search & Research" at bounding box center [1350, 693] width 108 height 16
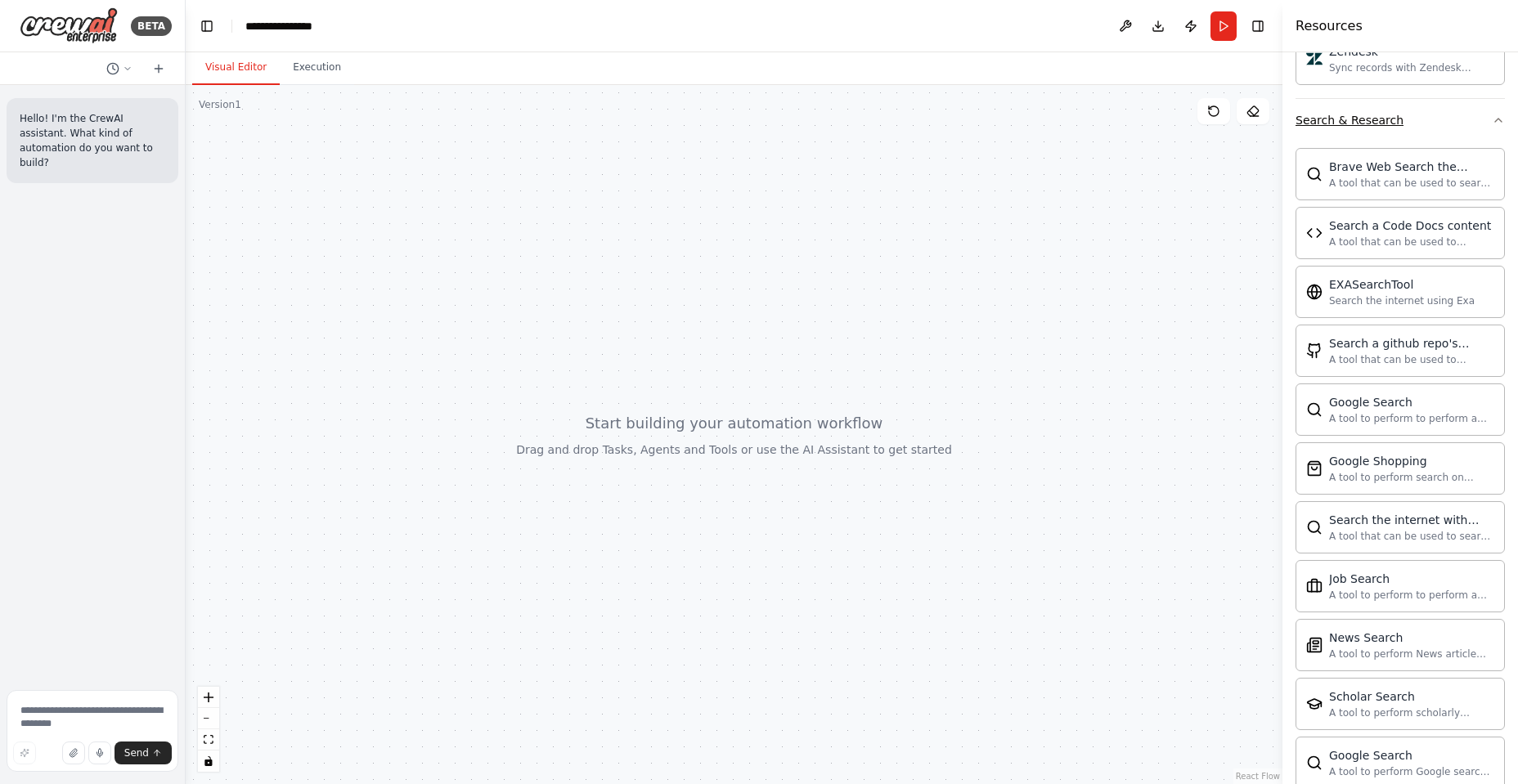
scroll to position [2618, 0]
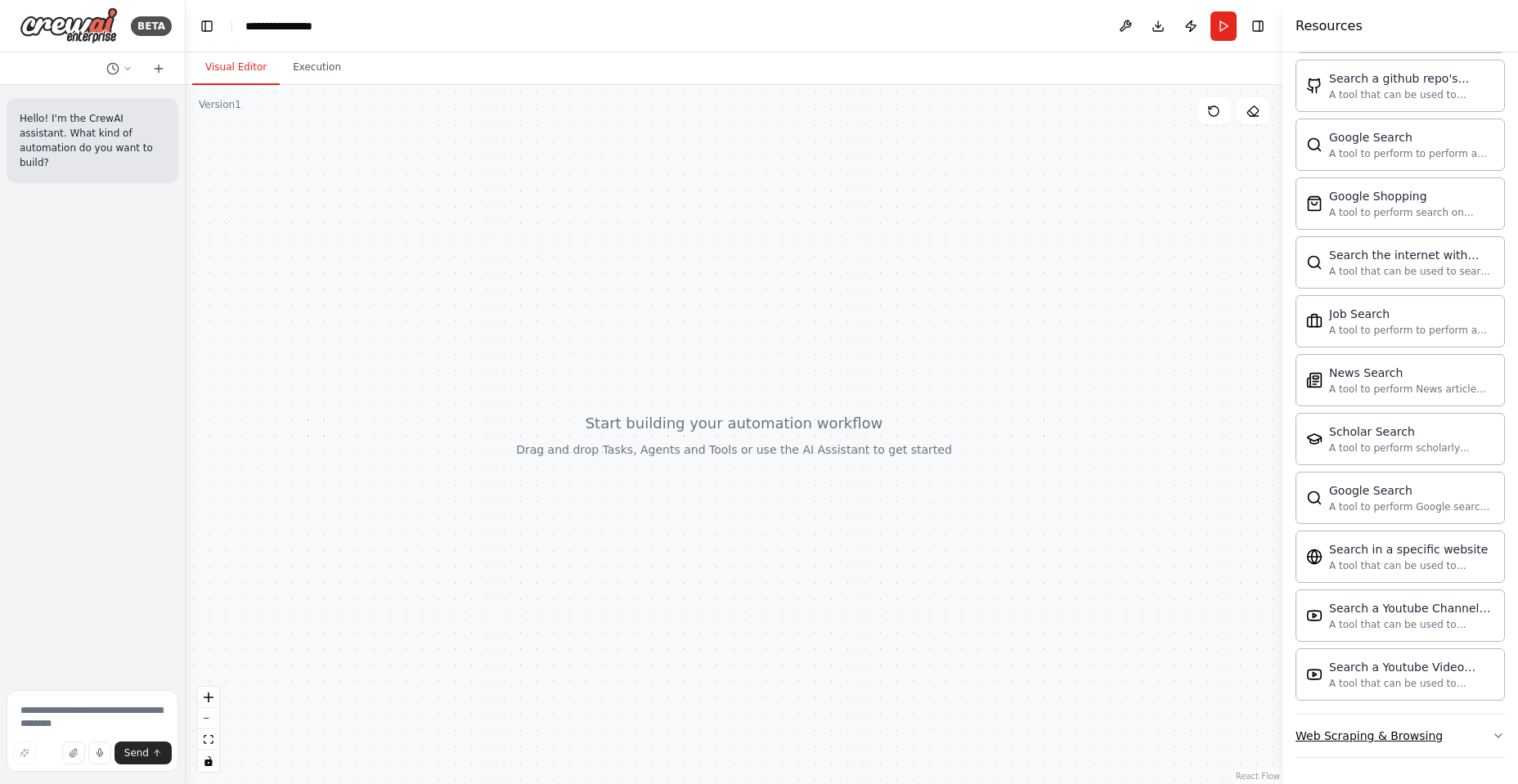
click at [1368, 742] on div "Web Scraping & Browsing" at bounding box center [1370, 736] width 148 height 16
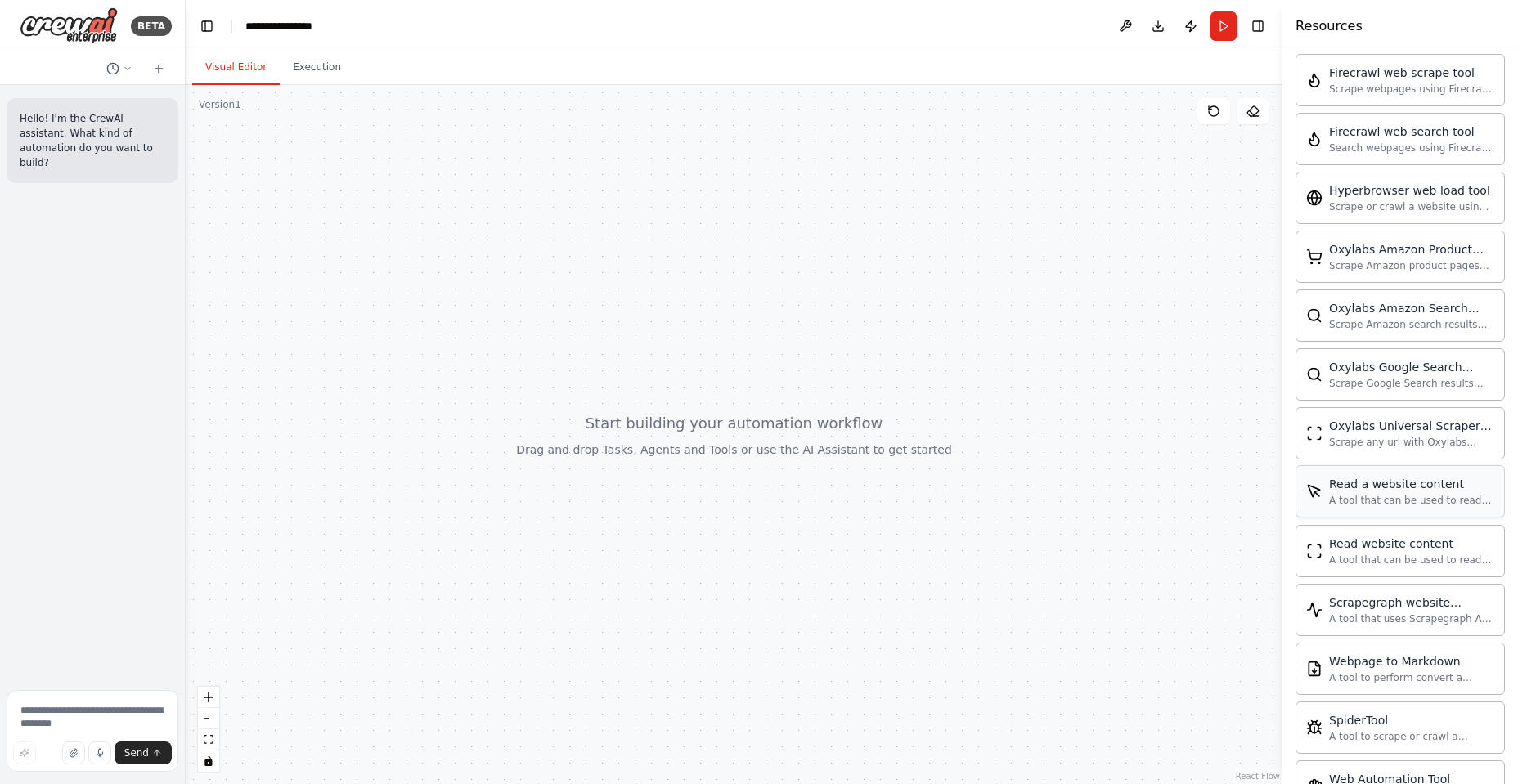
scroll to position [3514, 0]
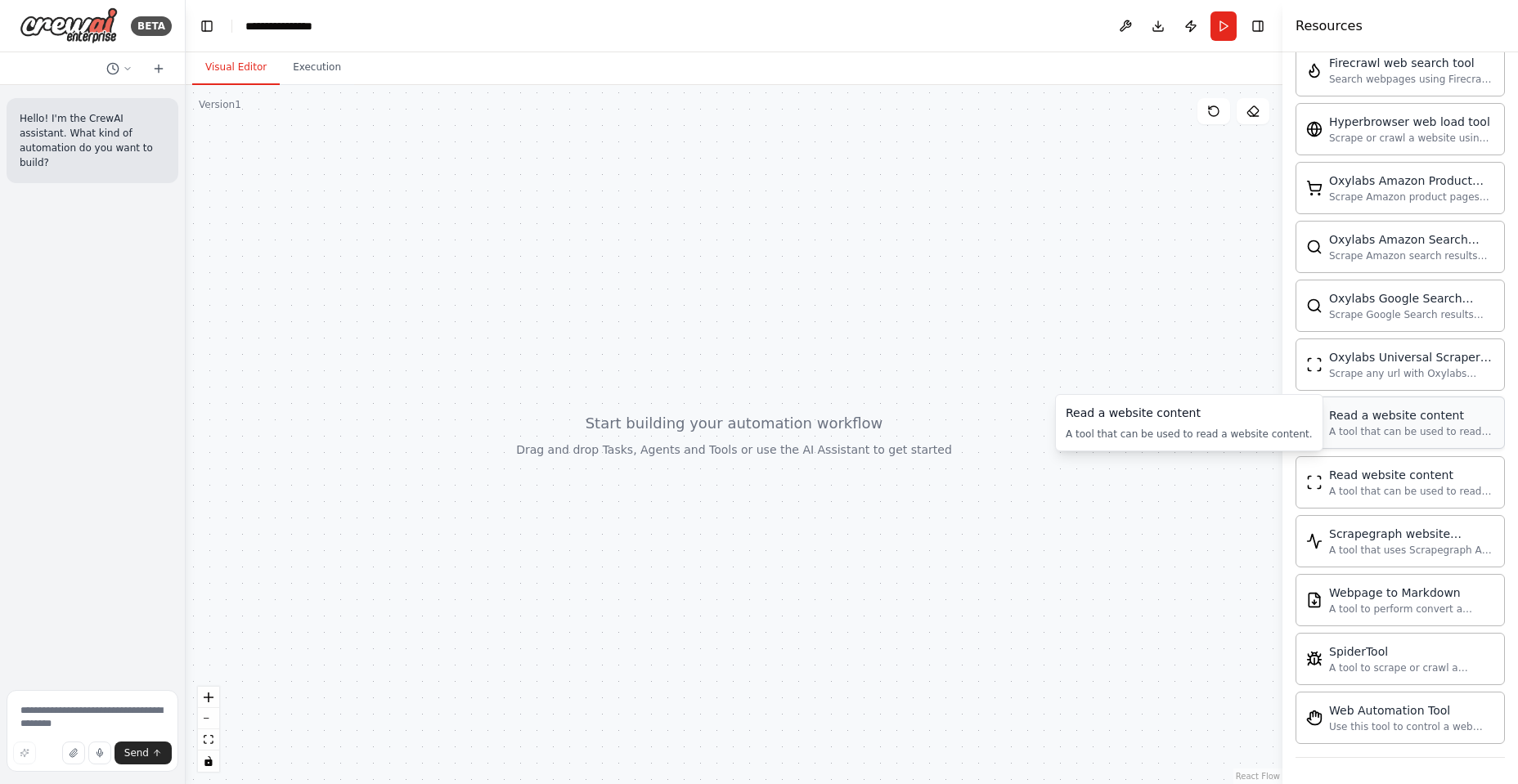
click at [1389, 428] on div "A tool that can be used to read a website content." at bounding box center [1411, 432] width 165 height 13
click at [1372, 495] on div "A tool that can be used to read a website content." at bounding box center [1411, 490] width 165 height 13
click at [57, 9] on img at bounding box center [69, 25] width 98 height 37
